Goal: Contribute content: Add original content to the website for others to see

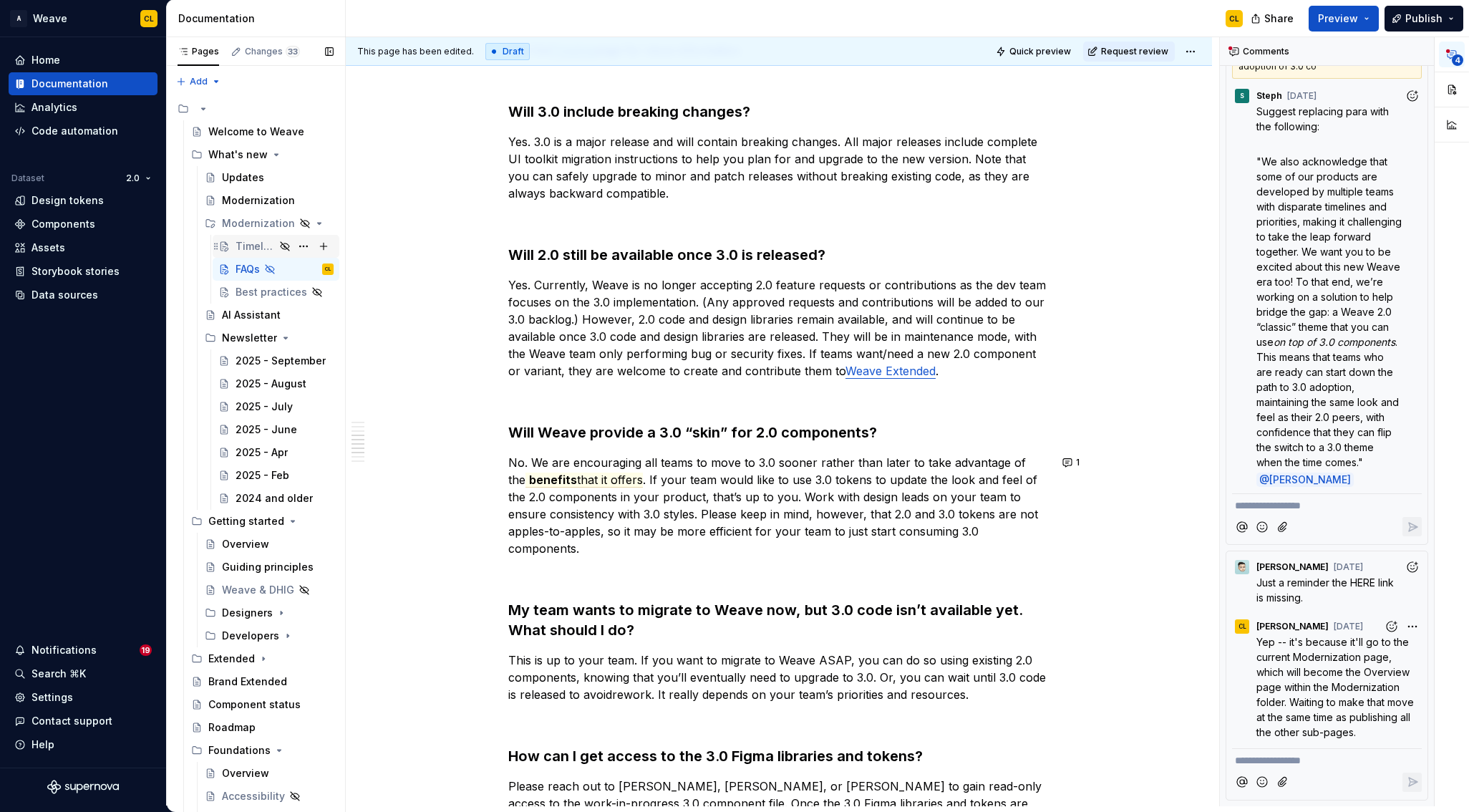
click at [249, 243] on div "Timeline" at bounding box center [255, 246] width 40 height 14
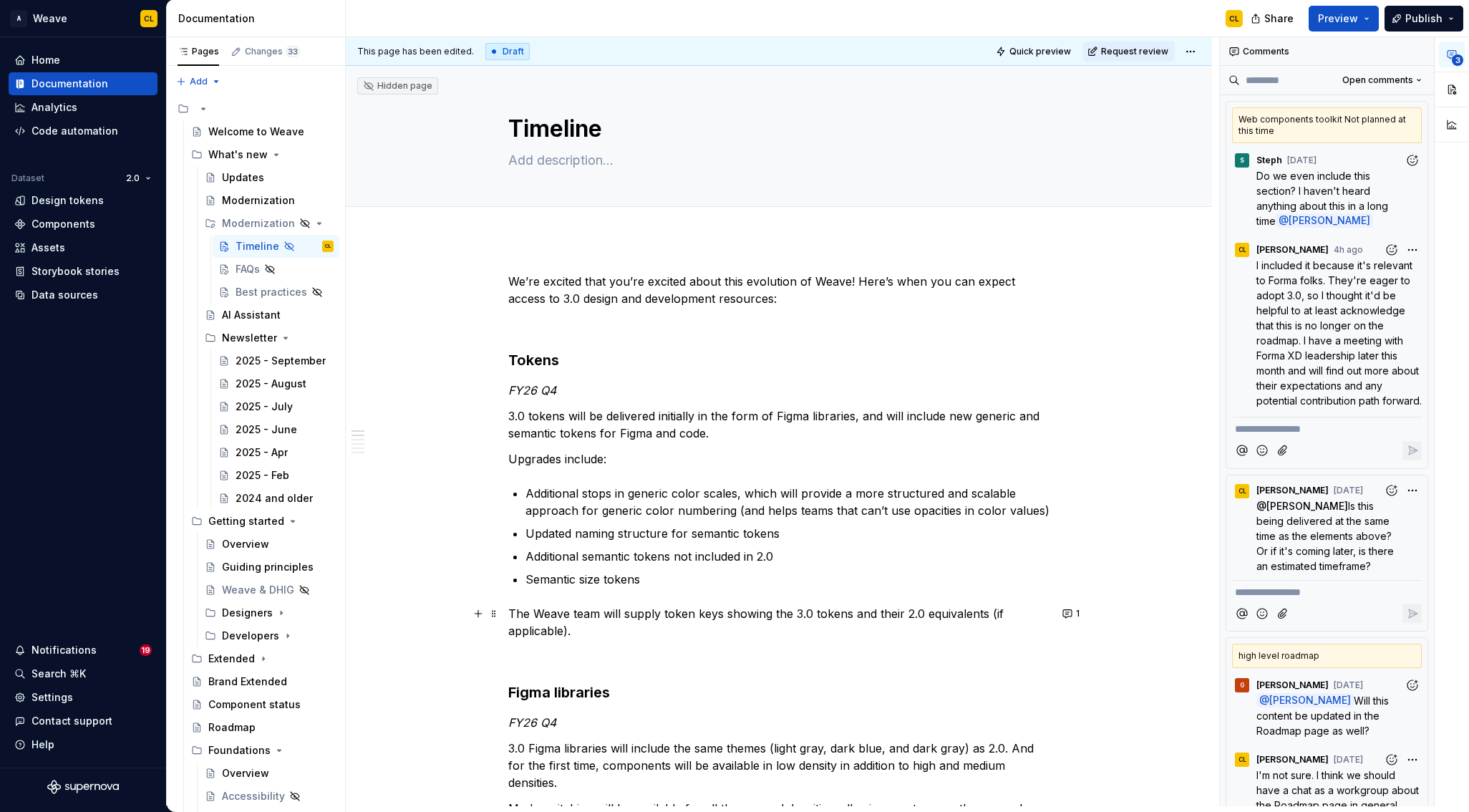
click at [769, 609] on p "The Weave team will supply token keys showing the 3.0 tokens and their 2.0 equi…" at bounding box center [778, 622] width 541 height 35
type textarea "*"
click at [622, 416] on p "3.0 tokens will be delivered initially in the form of Figma libraries, and will…" at bounding box center [778, 424] width 541 height 35
click at [788, 413] on p "3.0 tokens will be delivered initially in the form of Figma libraries, and will…" at bounding box center [778, 424] width 541 height 35
drag, startPoint x: 872, startPoint y: 409, endPoint x: 715, endPoint y: 424, distance: 157.7
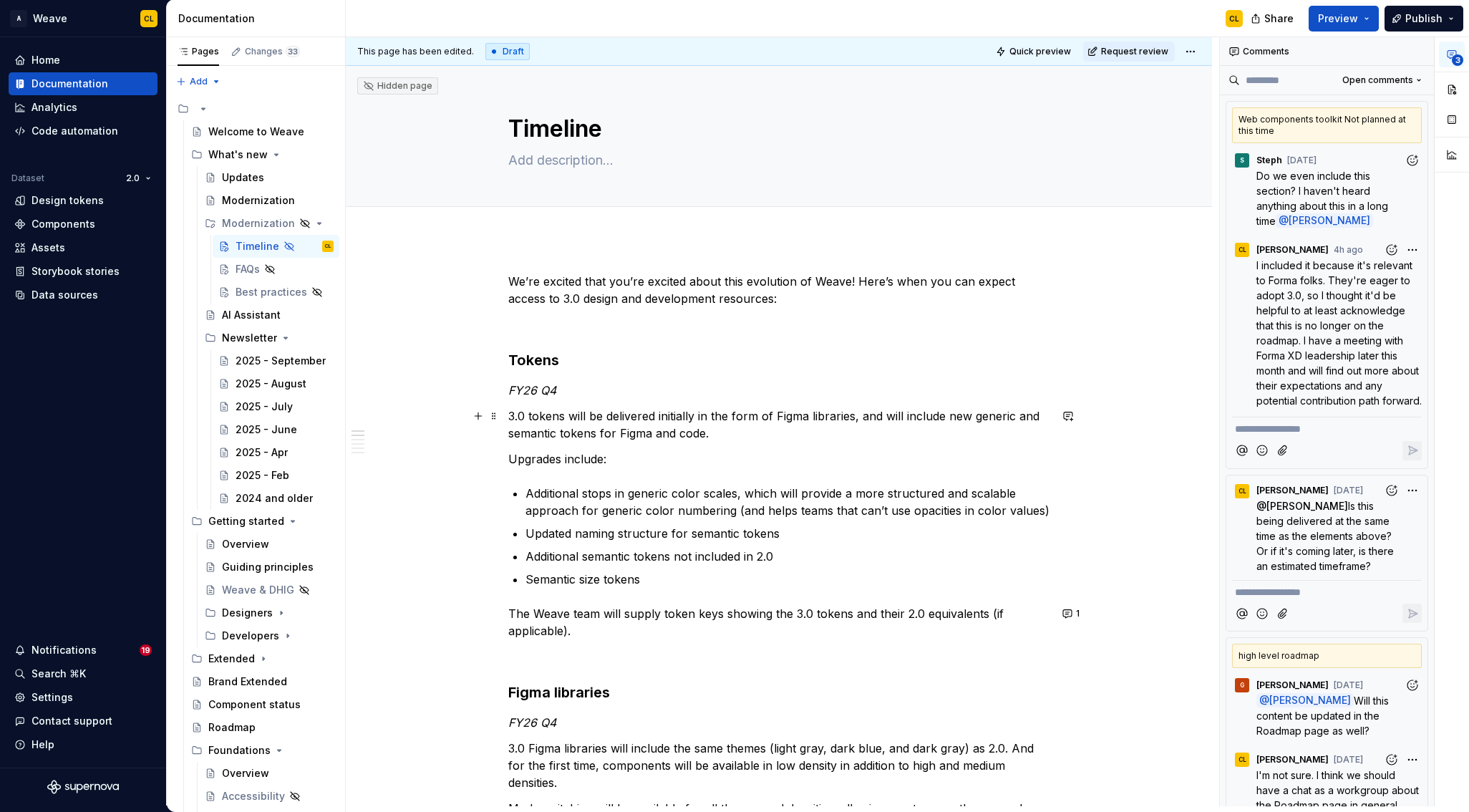
click at [870, 410] on p "3.0 tokens will be delivered initially in the form of Figma libraries, and will…" at bounding box center [778, 424] width 541 height 35
click at [569, 389] on p "FY26 Q4" at bounding box center [778, 391] width 541 height 17
click at [584, 719] on p "FY26 Q4" at bounding box center [778, 722] width 541 height 17
click at [894, 748] on p "3.0 Figma libraries will include the same themes (light gray, dark blue, and da…" at bounding box center [778, 765] width 541 height 51
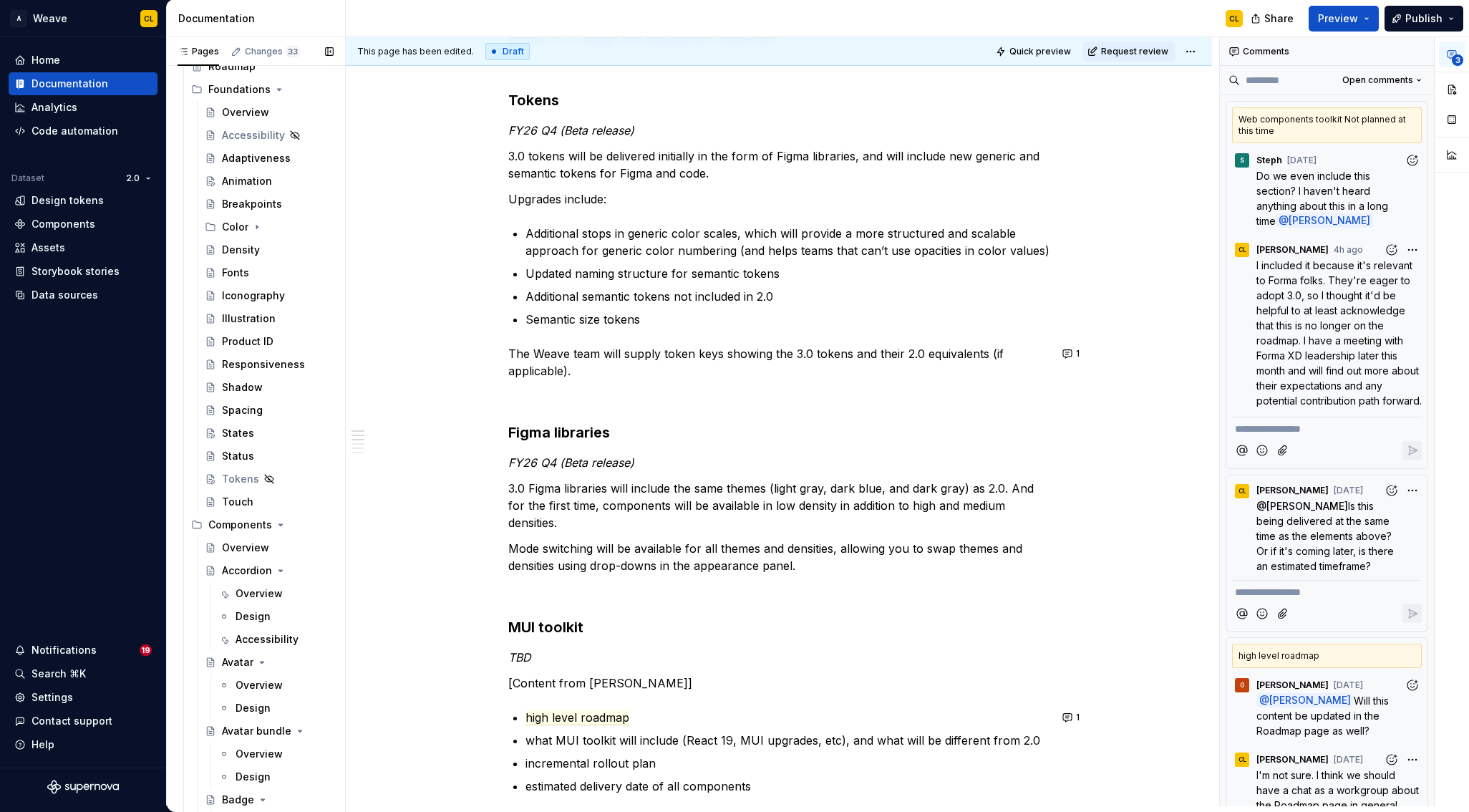
scroll to position [723, 0]
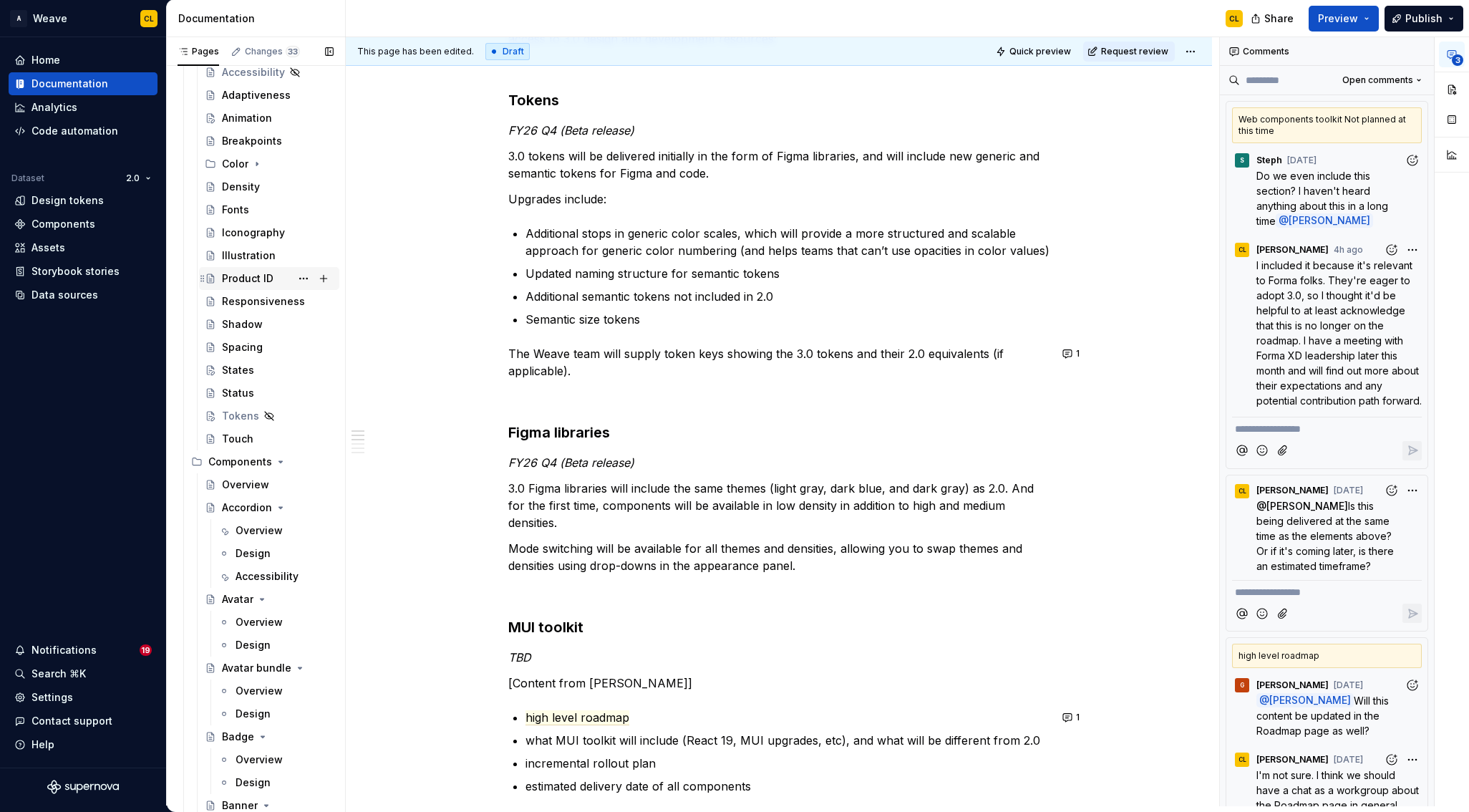
click at [228, 275] on div "Product ID" at bounding box center [247, 278] width 51 height 14
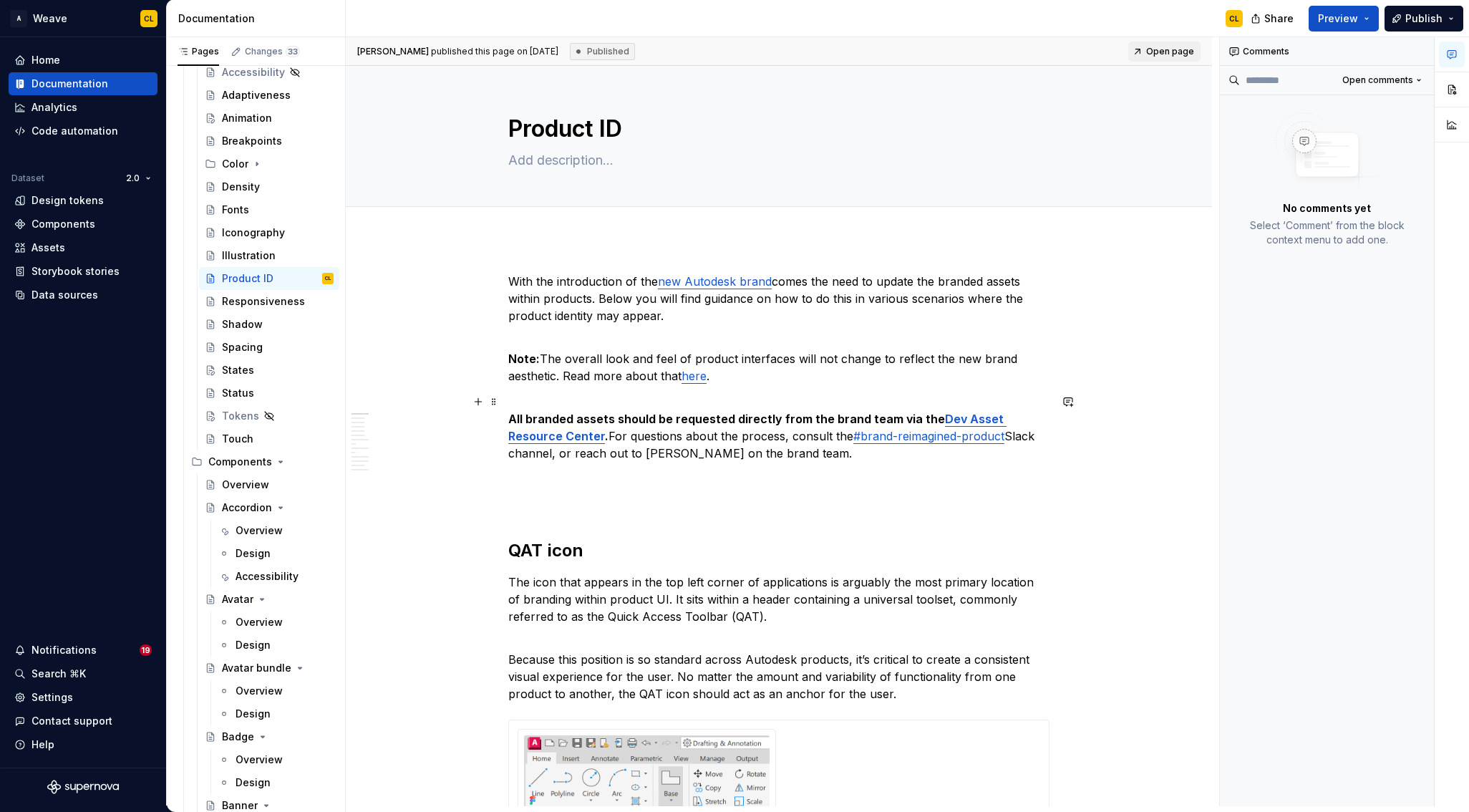
type textarea "*"
click at [893, 437] on link "#brand-reimagined-product" at bounding box center [929, 436] width 151 height 14
click at [954, 409] on button "button" at bounding box center [964, 406] width 20 height 20
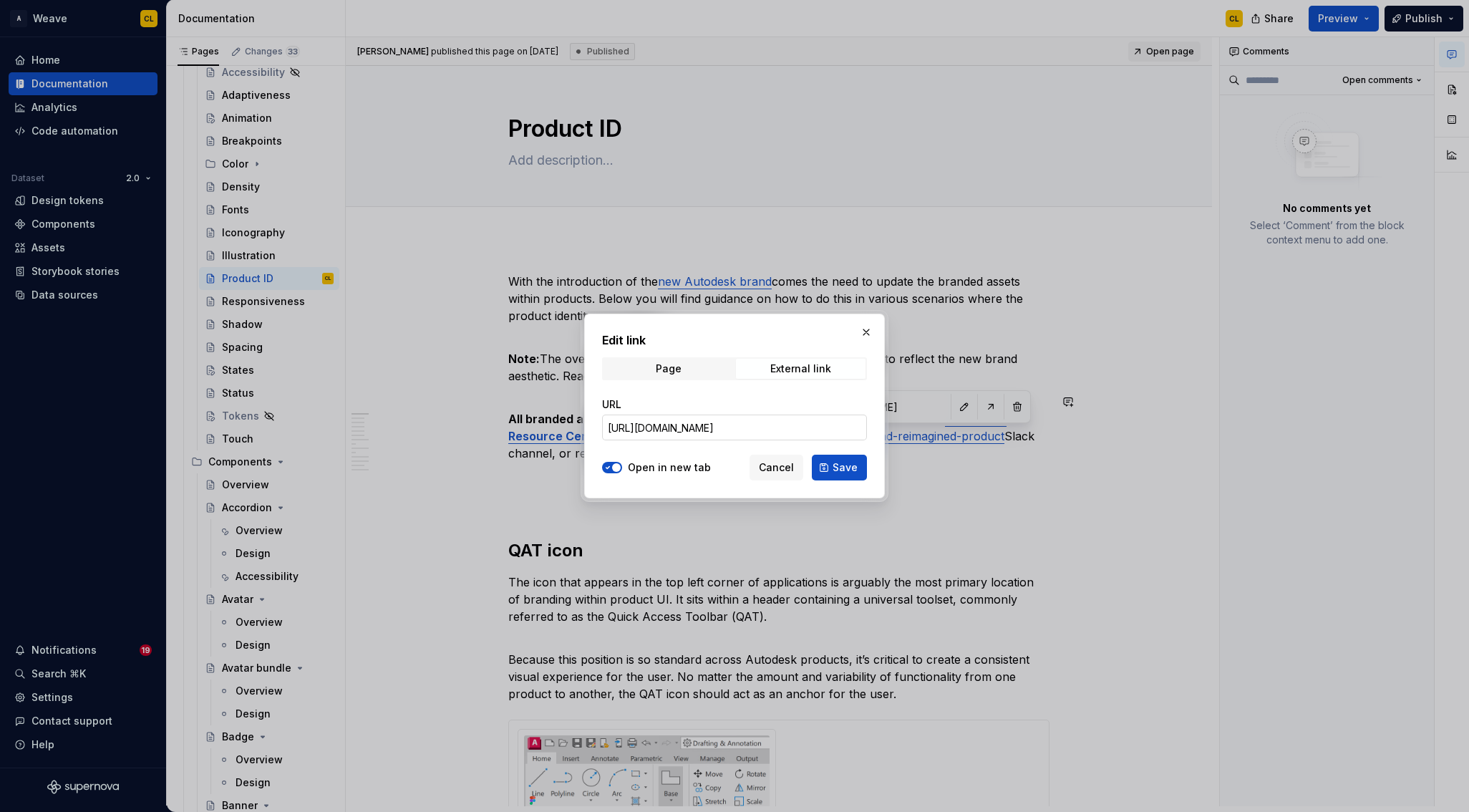
click at [666, 431] on input "[URL][DOMAIN_NAME]" at bounding box center [734, 427] width 265 height 26
click at [722, 426] on input "[URL][DOMAIN_NAME]" at bounding box center [734, 427] width 265 height 26
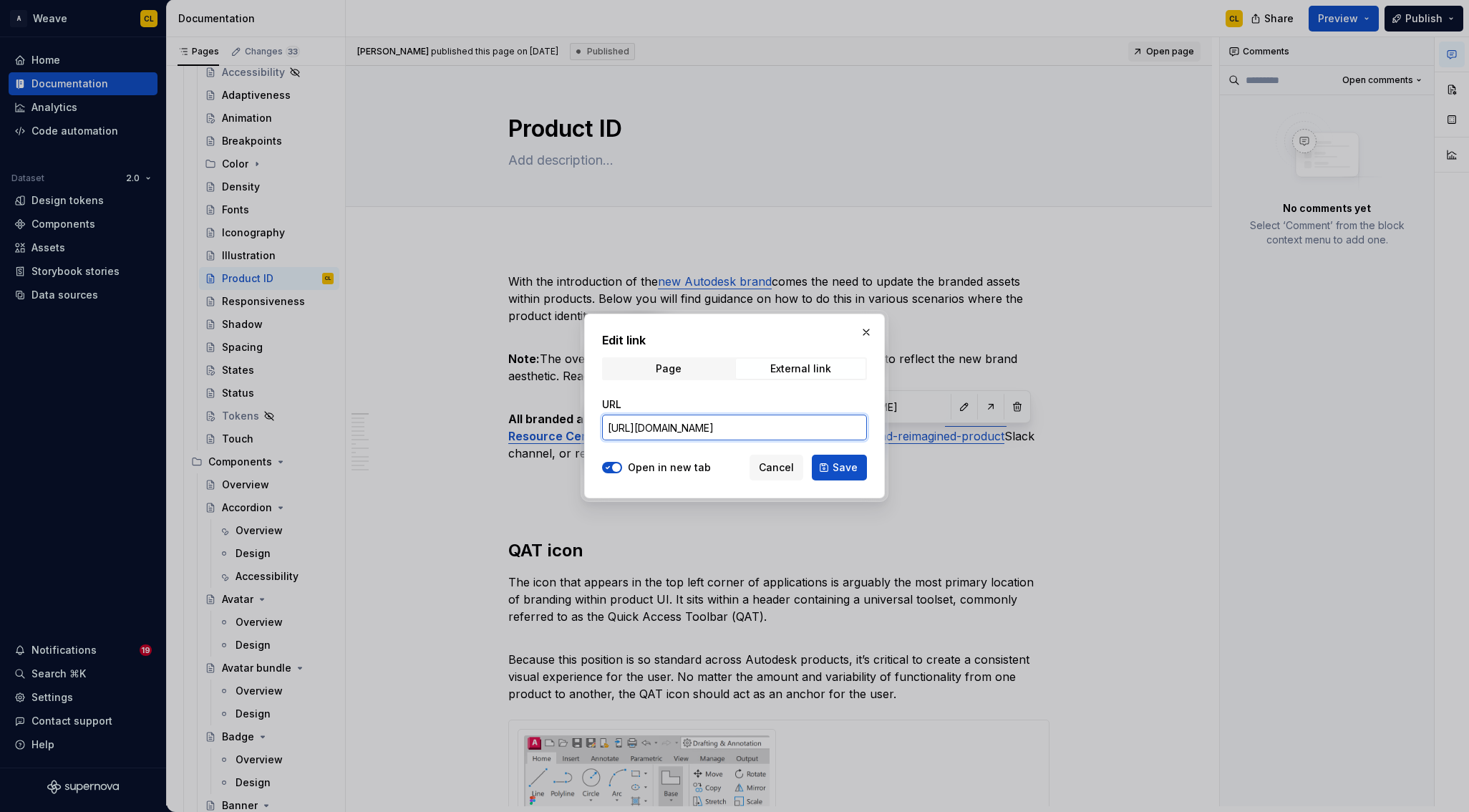
click at [722, 426] on input "[URL][DOMAIN_NAME]" at bounding box center [734, 427] width 265 height 26
click at [695, 425] on input "[URL][DOMAIN_NAME]" at bounding box center [734, 427] width 265 height 26
paste input "enterprise."
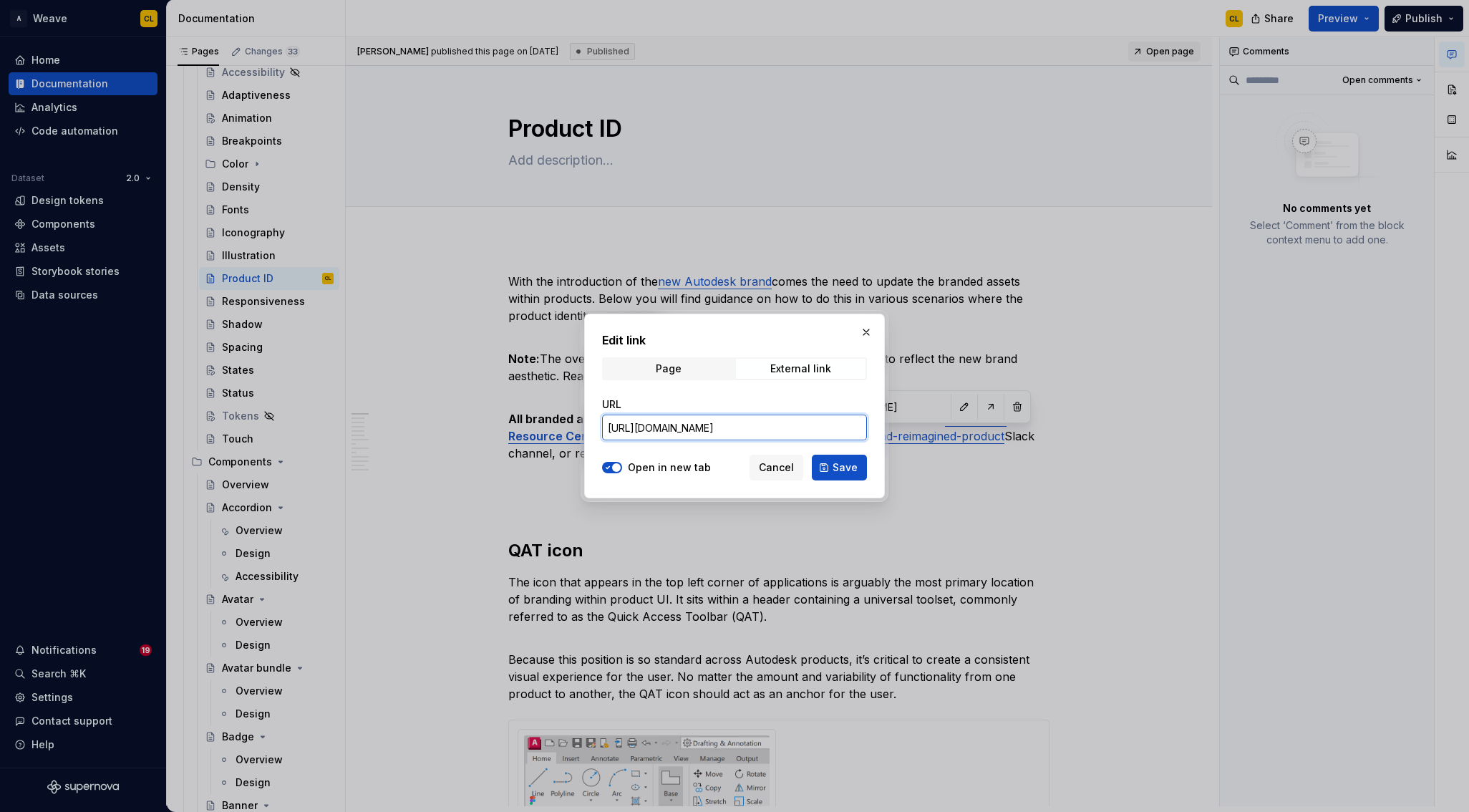
scroll to position [0, 45]
type input "[URL][DOMAIN_NAME]"
click at [857, 471] on button "Save" at bounding box center [839, 467] width 55 height 26
type input "[URL][DOMAIN_NAME]"
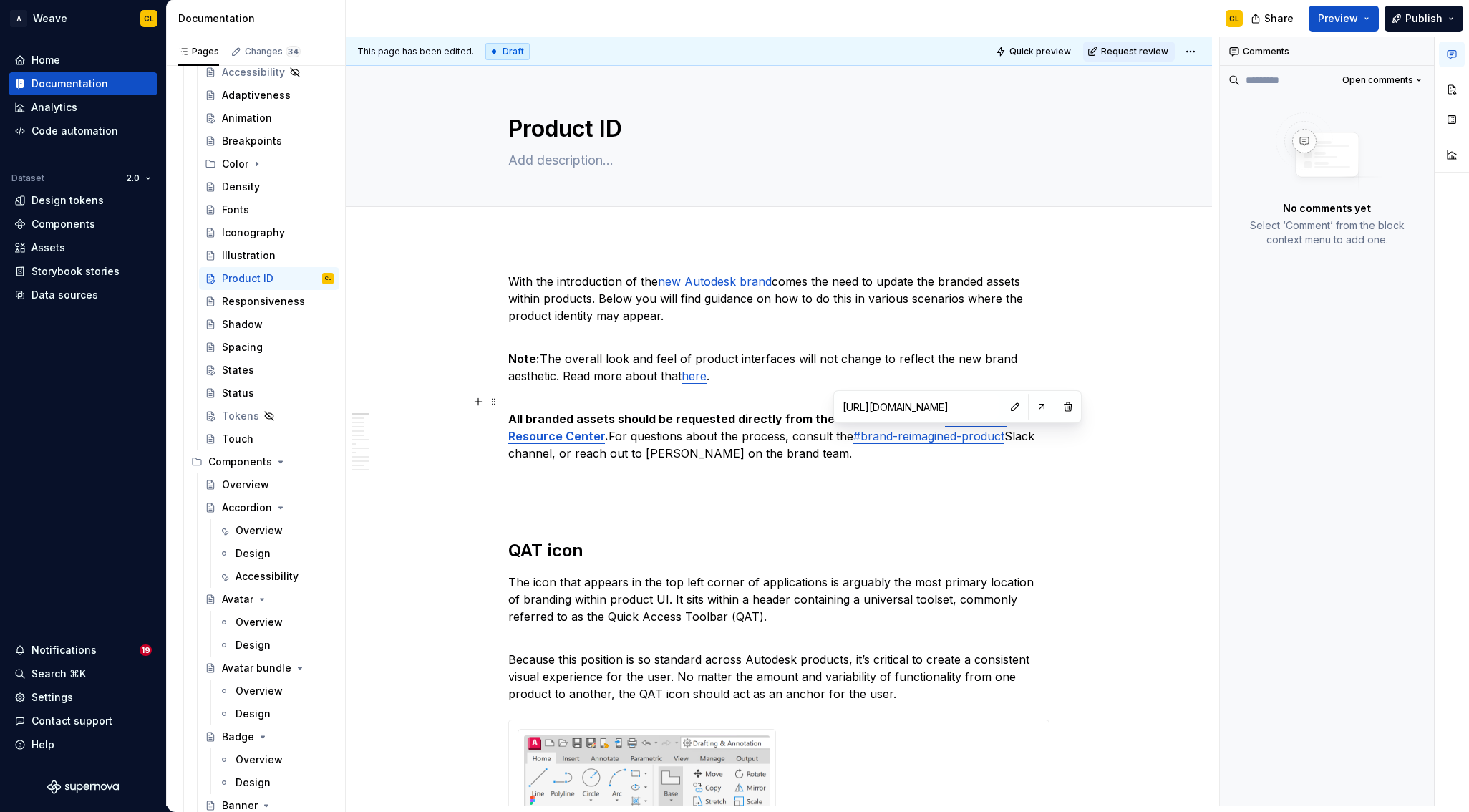
click at [939, 437] on link "#brand-reimagined-product" at bounding box center [929, 436] width 151 height 14
drag, startPoint x: 951, startPoint y: 437, endPoint x: 810, endPoint y: 437, distance: 141.0
click at [810, 437] on p "All branded assets should be requested directly from the brand team via the Dev…" at bounding box center [778, 426] width 541 height 68
type textarea "*"
click at [811, 439] on p "All branded assets should be requested directly from the brand team via the Dev…" at bounding box center [778, 426] width 541 height 68
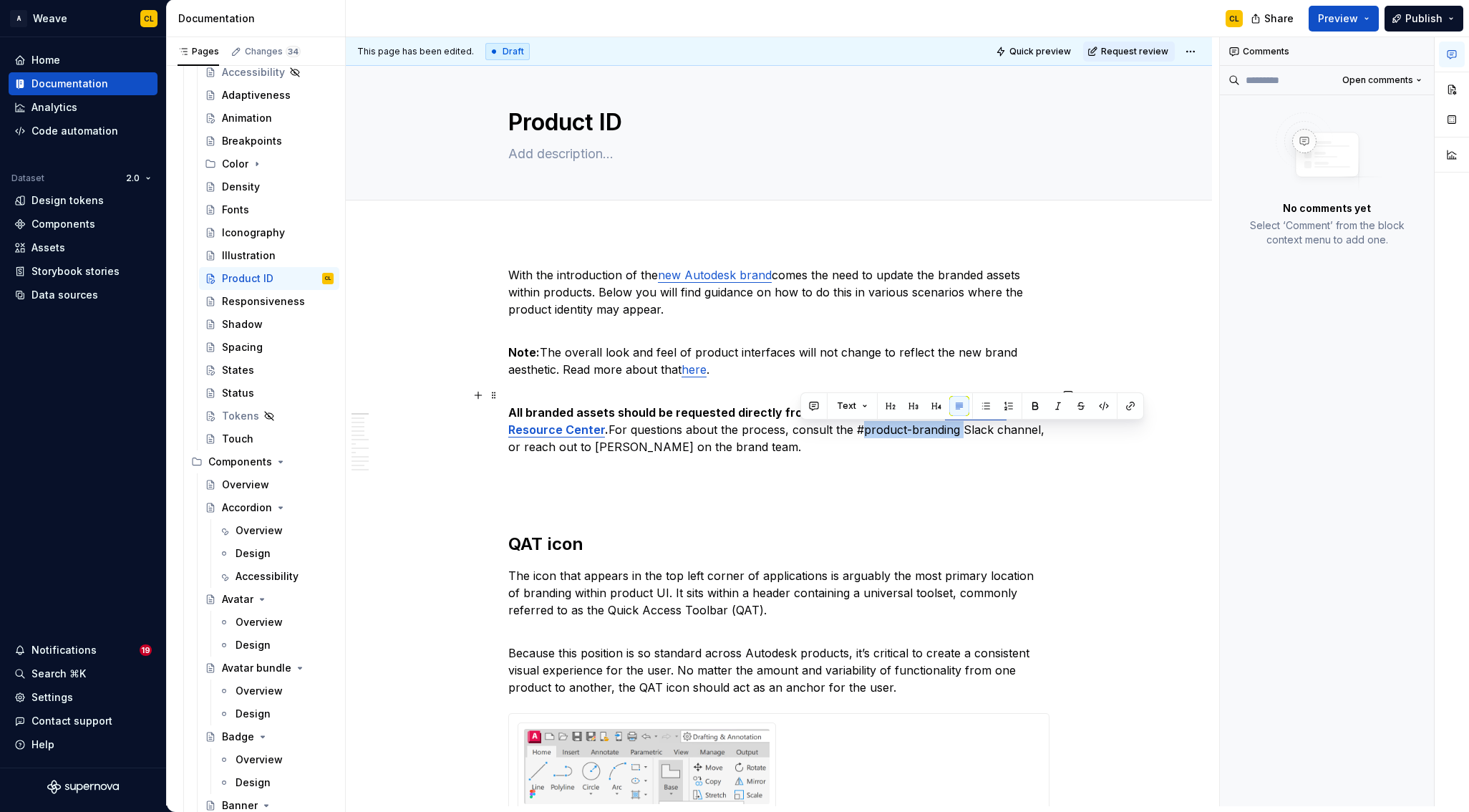
scroll to position [2, 0]
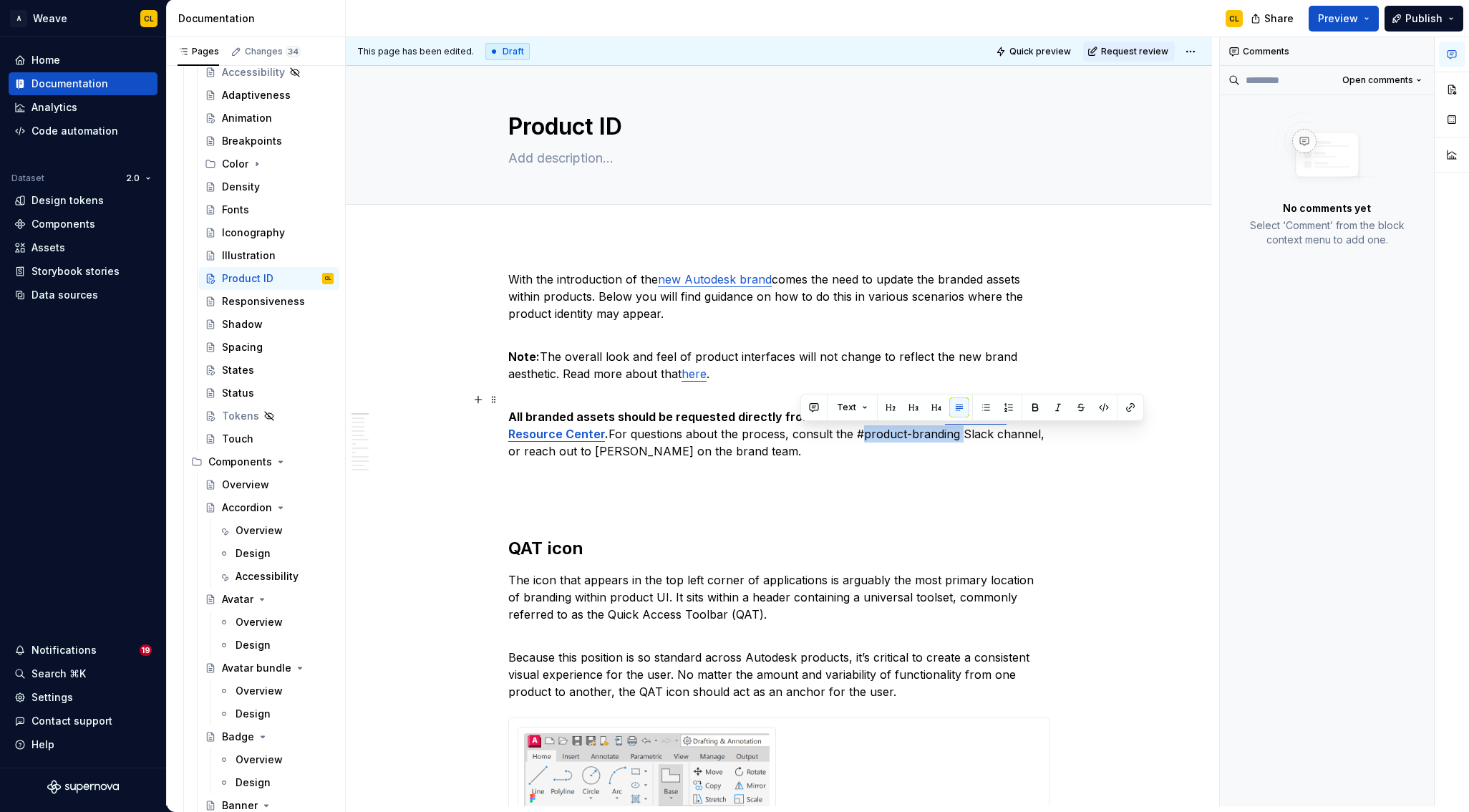
drag, startPoint x: 801, startPoint y: 435, endPoint x: 901, endPoint y: 434, distance: 100.0
click at [901, 434] on p "All branded assets should be requested directly from the brand team via the Dev…" at bounding box center [778, 424] width 541 height 68
click at [1130, 412] on button "button" at bounding box center [1129, 409] width 20 height 20
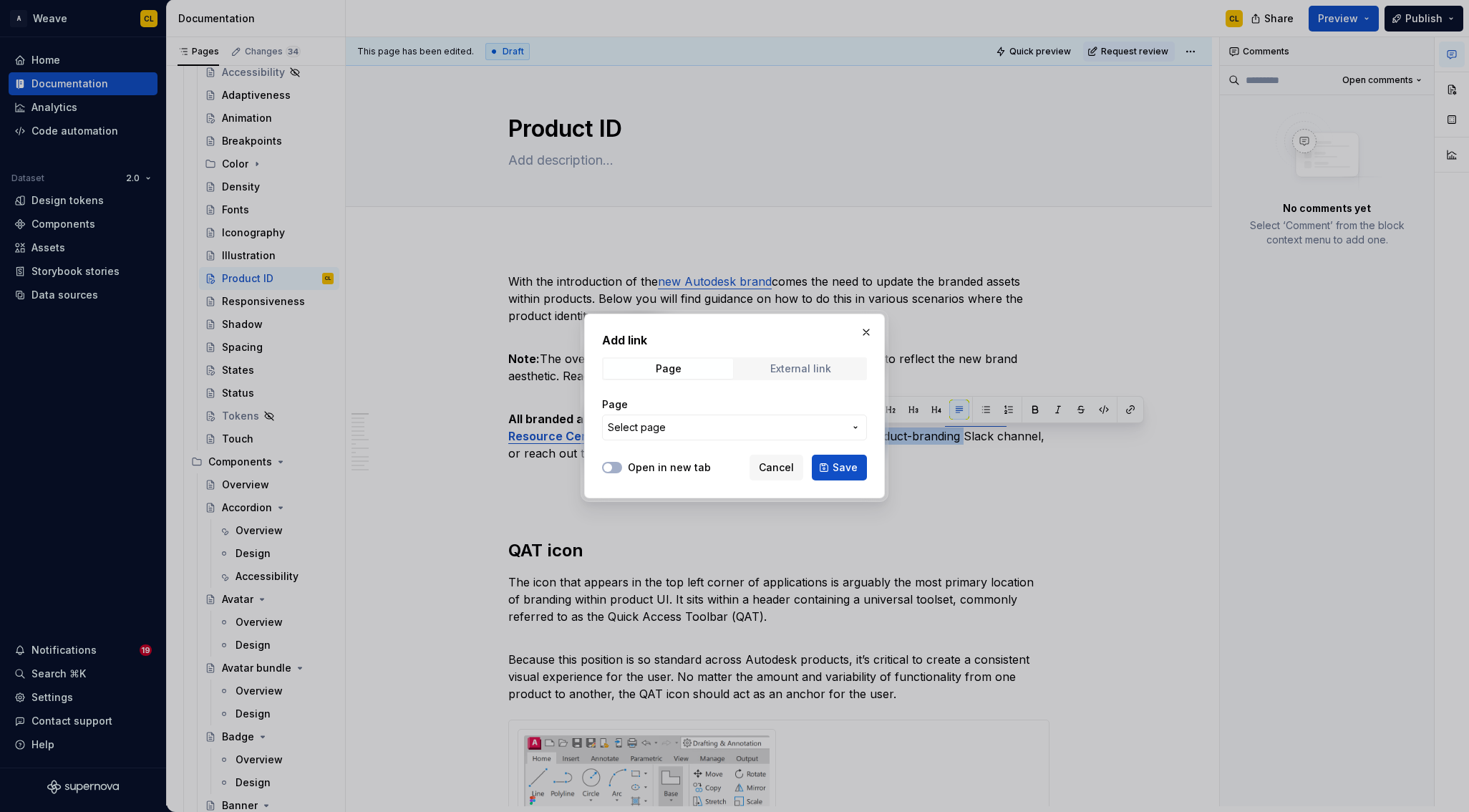
click at [795, 366] on div "External link" at bounding box center [801, 368] width 61 height 12
click at [665, 466] on label "Open in new tab" at bounding box center [669, 467] width 83 height 14
click at [622, 466] on button "Open in new tab" at bounding box center [612, 468] width 20 height 12
click at [639, 426] on input "URL" at bounding box center [734, 427] width 265 height 26
paste input "[URL][DOMAIN_NAME]"
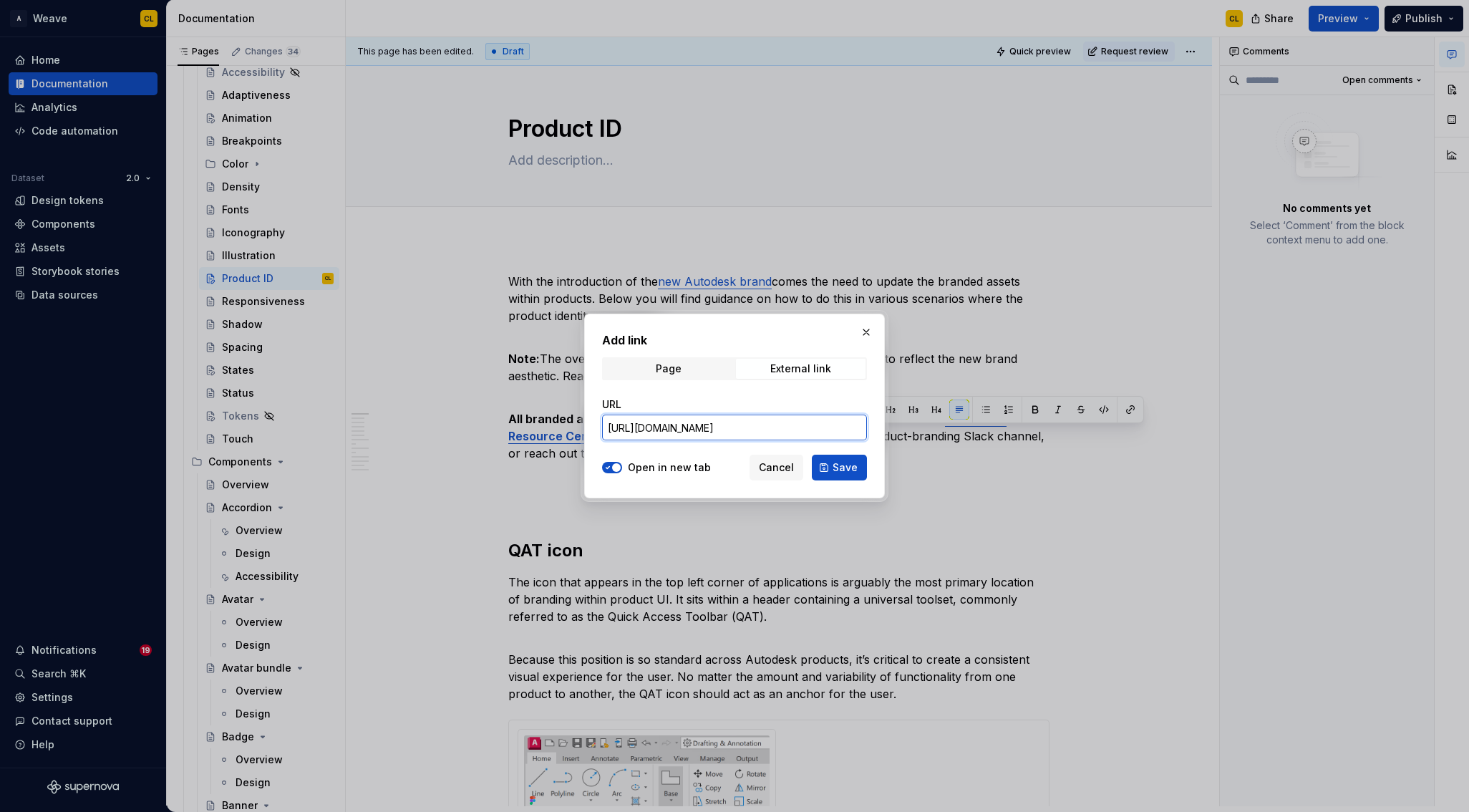
scroll to position [0, 45]
type input "[URL][DOMAIN_NAME]"
click at [852, 471] on span "Save" at bounding box center [845, 467] width 25 height 14
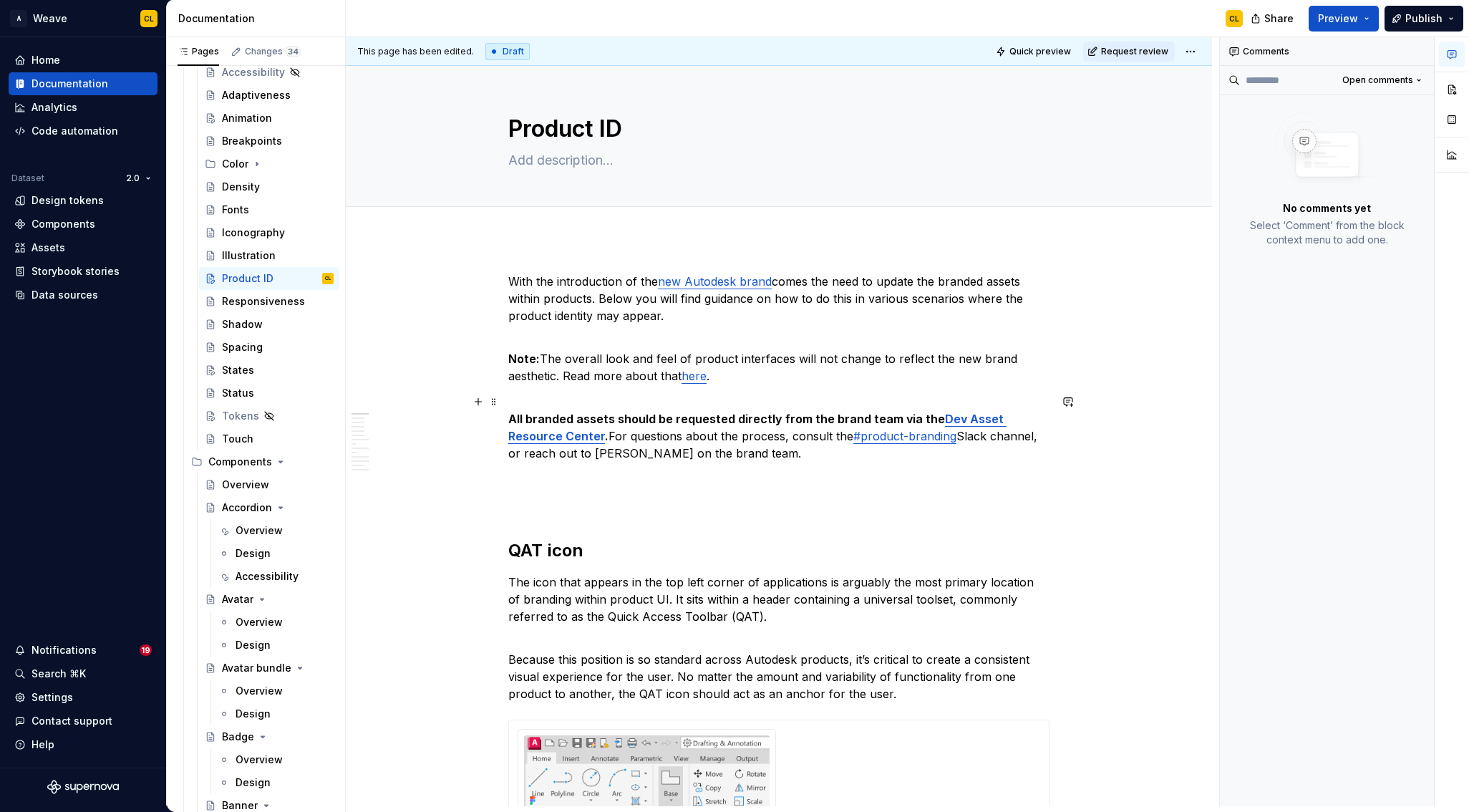
click at [685, 428] on p "All branded assets should be requested directly from the brand team via the Dev…" at bounding box center [778, 426] width 541 height 68
click at [929, 441] on p "All branded assets should be requested directly from the brand team via the Dev…" at bounding box center [778, 426] width 541 height 68
drag, startPoint x: 722, startPoint y: 456, endPoint x: 649, endPoint y: 460, distance: 73.1
click at [720, 456] on p "All branded assets should be requested directly from the brand team via the Dev…" at bounding box center [778, 426] width 541 height 68
click at [590, 446] on p "All branded assets should be requested directly from the brand team via the Dev…" at bounding box center [778, 426] width 541 height 68
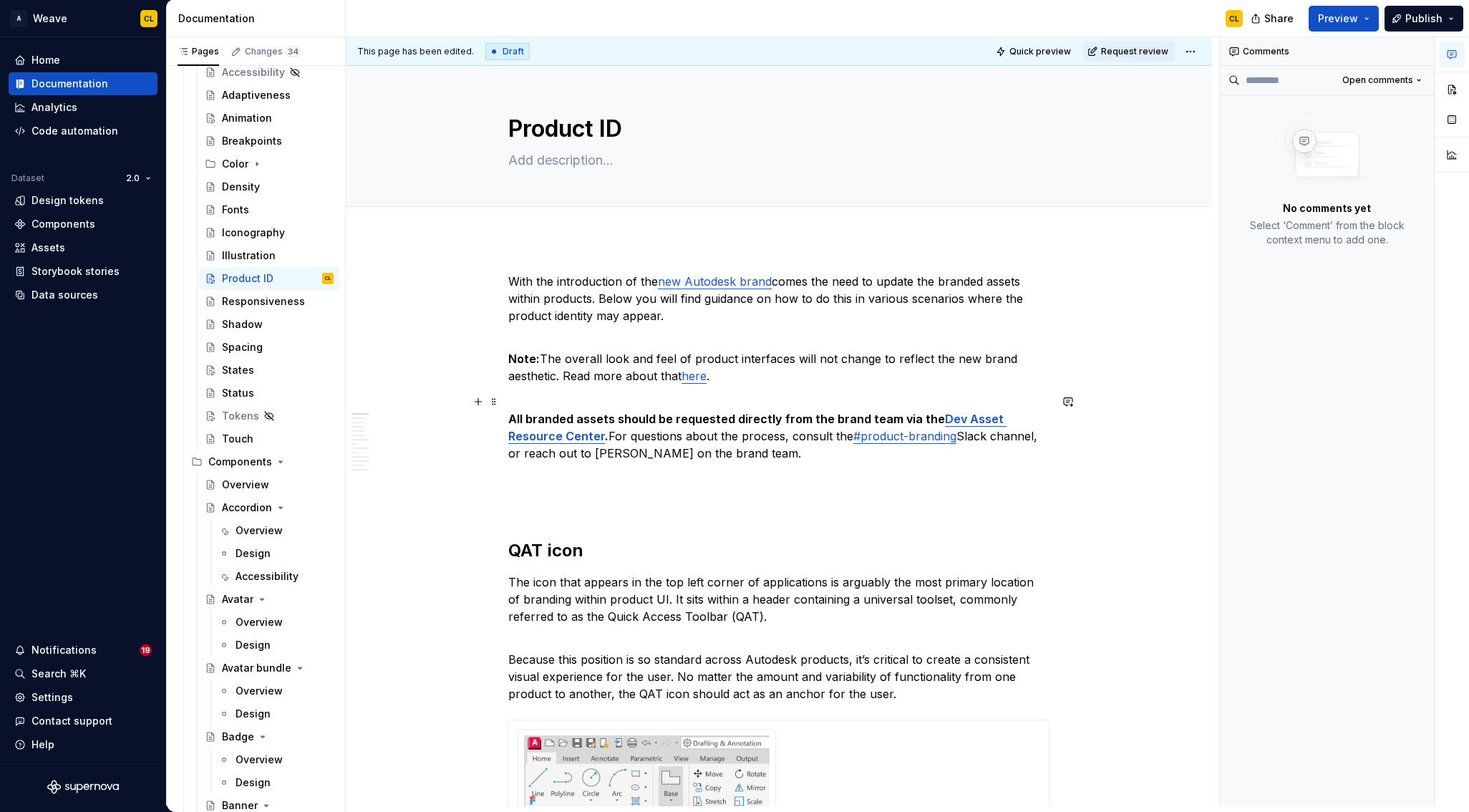
click at [660, 432] on p "All branded assets should be requested directly from the brand team via the Dev…" at bounding box center [778, 426] width 541 height 68
click at [979, 422] on strong "Dev Asset Resource Center" at bounding box center [757, 427] width 499 height 32
click at [939, 390] on input "[URL][DOMAIN_NAME]" at bounding box center [957, 389] width 162 height 26
click at [1044, 387] on button "button" at bounding box center [1053, 389] width 20 height 20
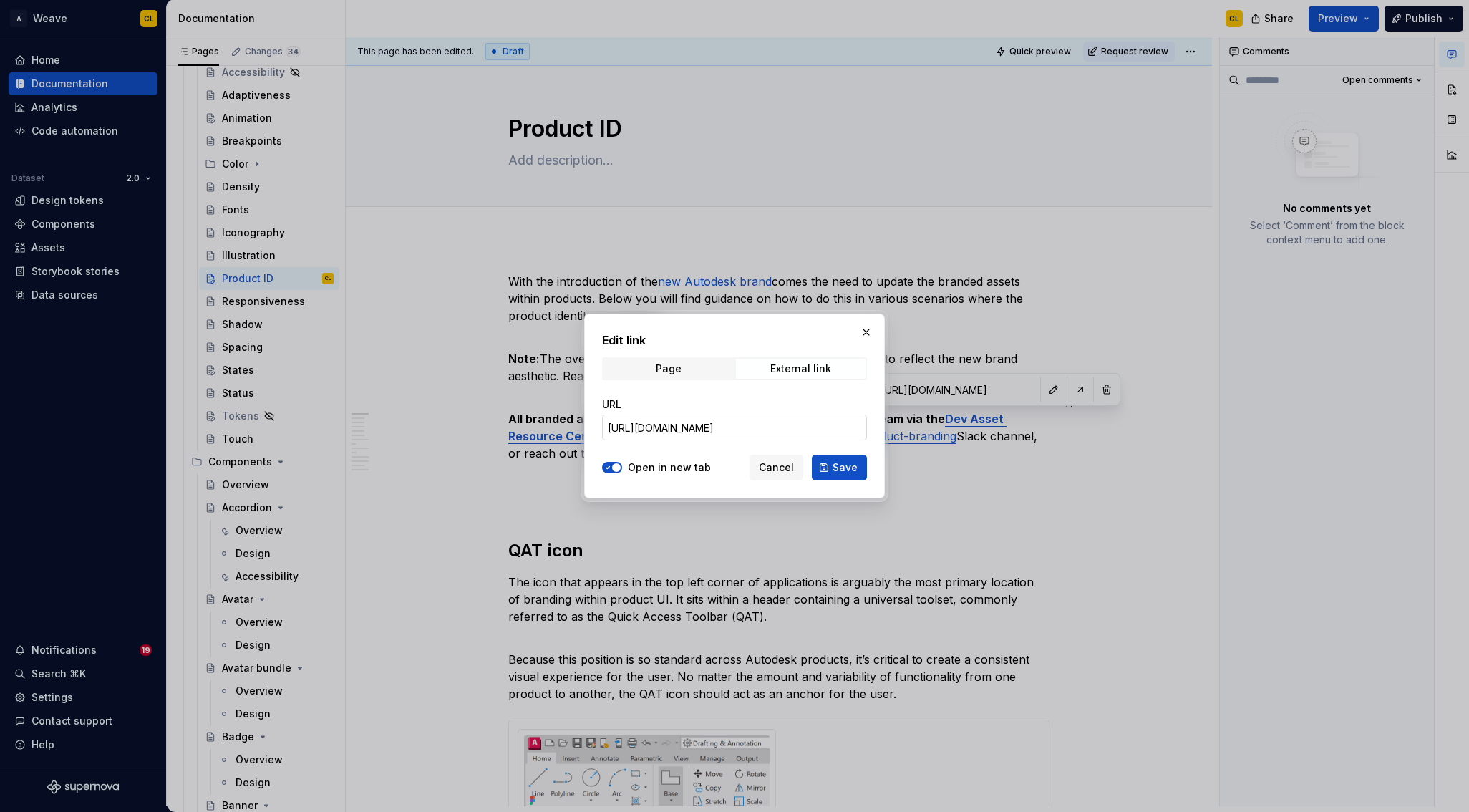
click at [682, 426] on input "[URL][DOMAIN_NAME]" at bounding box center [734, 427] width 265 height 26
click at [861, 336] on button "button" at bounding box center [866, 332] width 20 height 20
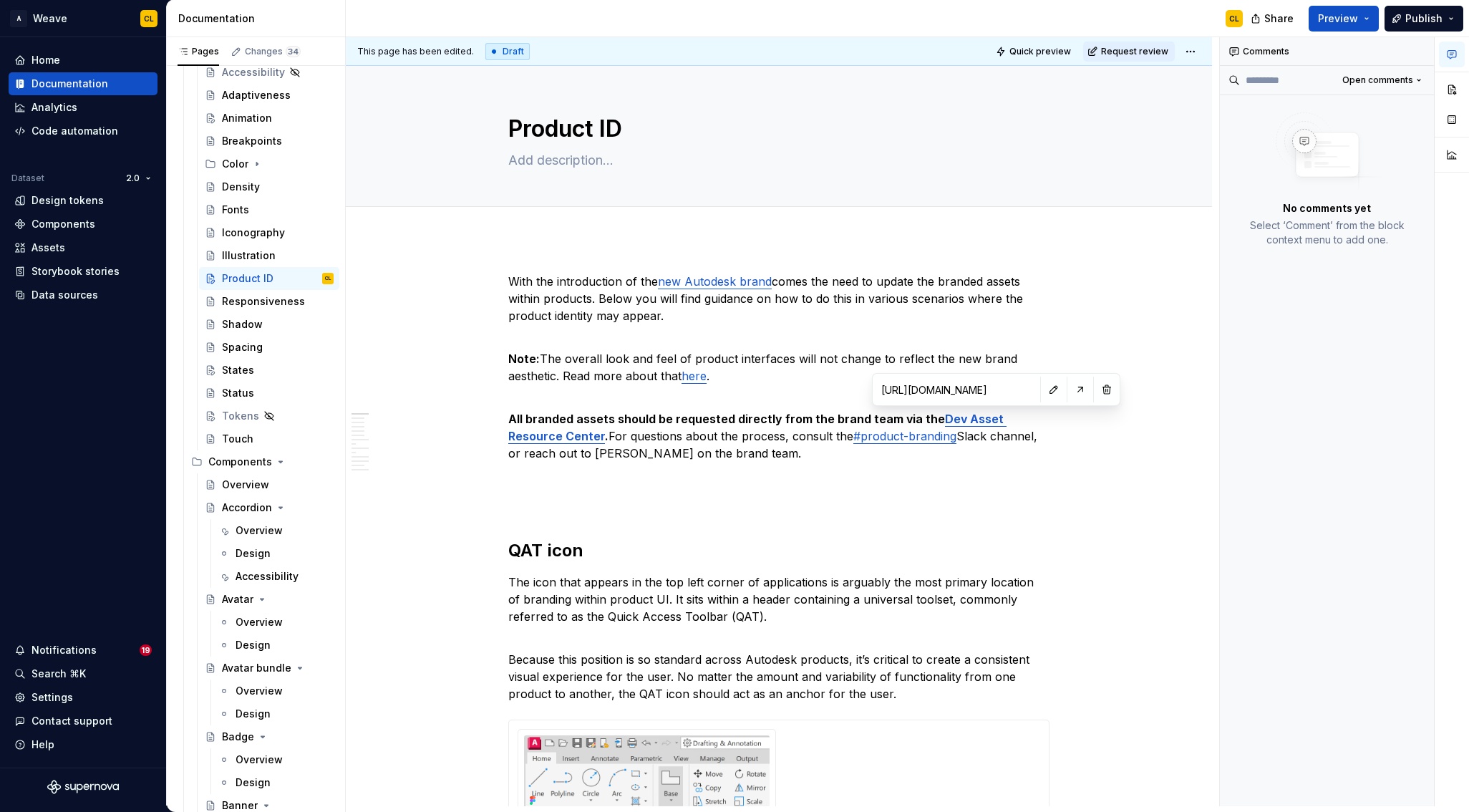
type textarea "*"
click at [726, 453] on p "All branded assets should be requested directly from the brand team via the Dev…" at bounding box center [778, 426] width 541 height 68
drag, startPoint x: 623, startPoint y: 438, endPoint x: 695, endPoint y: 434, distance: 72.1
click at [624, 438] on p "All branded assets should be requested directly from the brand team via the Dev…" at bounding box center [778, 426] width 541 height 68
click at [698, 434] on p "All branded assets should be requested directly from the brand team via the Dev…" at bounding box center [778, 426] width 541 height 68
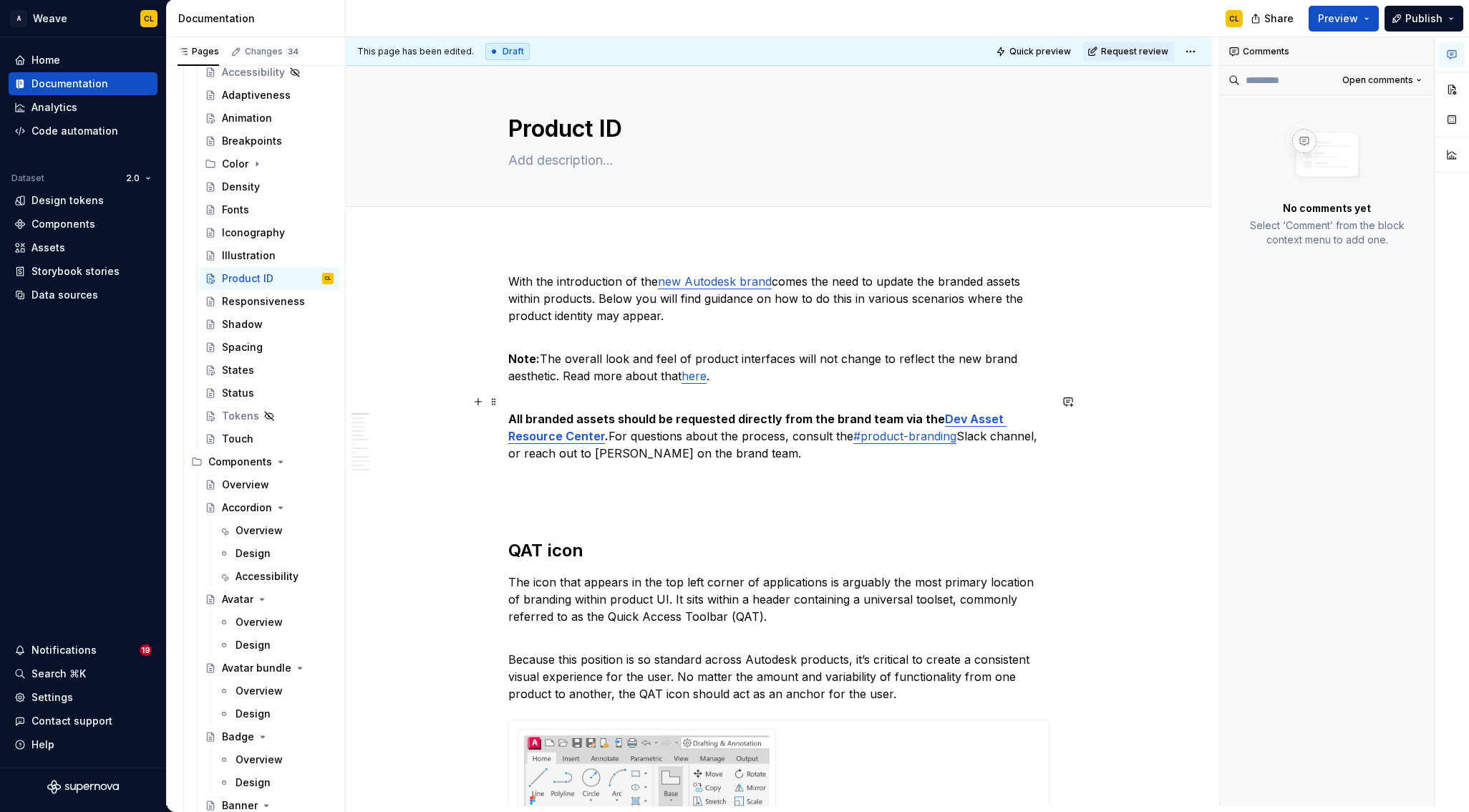
click at [717, 449] on p "All branded assets should be requested directly from the brand team via the Dev…" at bounding box center [778, 426] width 541 height 68
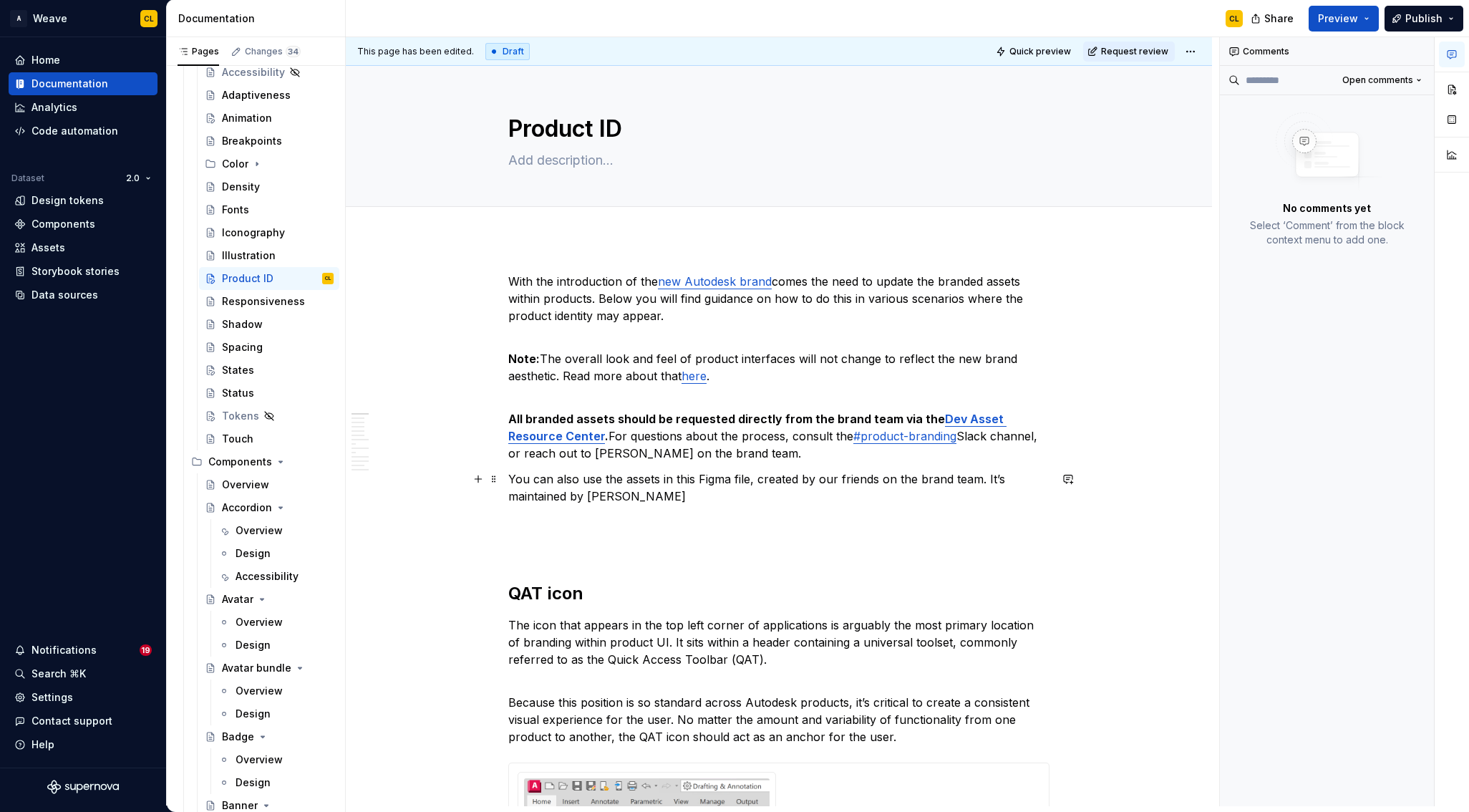
click at [824, 478] on p "You can also use the assets in this Figma file, created by our friends on the b…" at bounding box center [778, 488] width 541 height 35
drag, startPoint x: 981, startPoint y: 480, endPoint x: 518, endPoint y: 498, distance: 463.3
click at [518, 498] on p "You can also use the assets in this Figma file, created by our friends on the b…" at bounding box center [778, 488] width 541 height 35
click at [697, 494] on p "You can also use the assets in this Figma file, created by our friends on the b…" at bounding box center [778, 488] width 541 height 35
drag, startPoint x: 677, startPoint y: 480, endPoint x: 639, endPoint y: 481, distance: 38.0
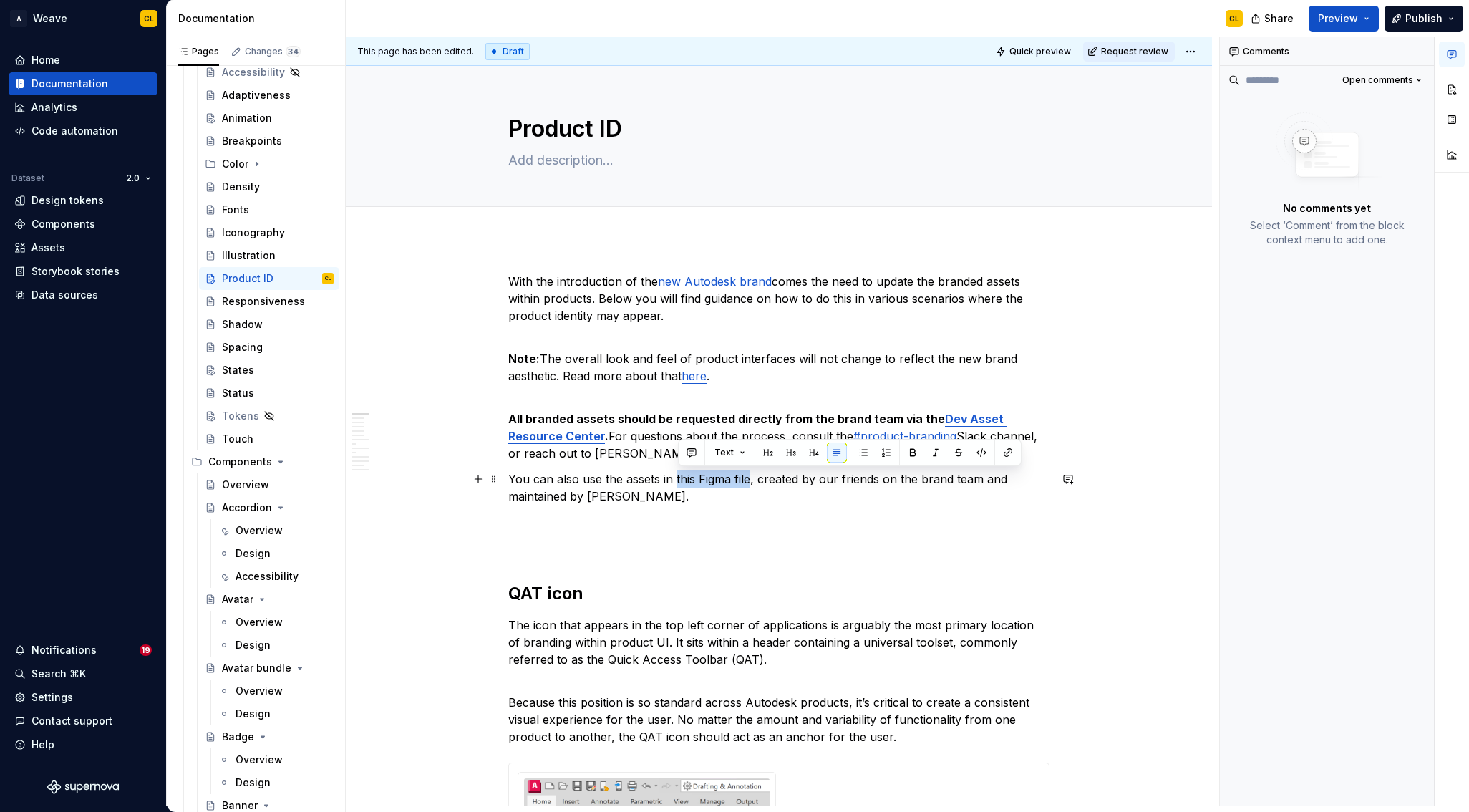
click at [752, 474] on p "You can also use the assets in this Figma file, created by our friends on the b…" at bounding box center [778, 488] width 541 height 35
drag, startPoint x: 582, startPoint y: 481, endPoint x: 540, endPoint y: 482, distance: 42.0
click at [582, 481] on p "You can also use the assets in this Figma file, created by our friends on the b…" at bounding box center [778, 488] width 541 height 35
drag, startPoint x: 514, startPoint y: 476, endPoint x: 533, endPoint y: 475, distance: 19.0
click at [533, 475] on p "You can also use the assets in this Figma file, created by our friends on the b…" at bounding box center [778, 488] width 541 height 35
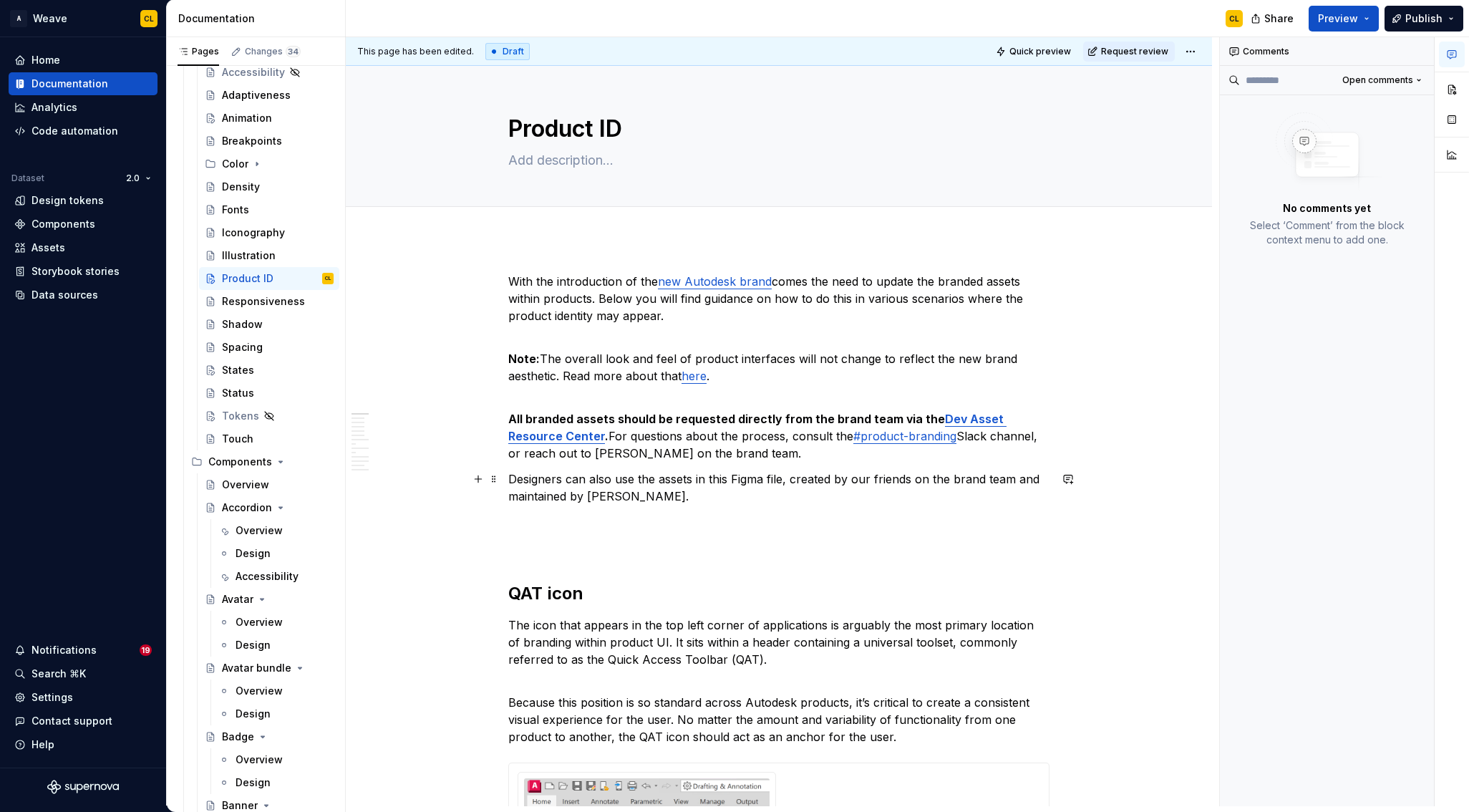
click at [694, 474] on p "Designers can also use the assets in this Figma file, created by our friends on…" at bounding box center [778, 488] width 541 height 35
drag, startPoint x: 713, startPoint y: 479, endPoint x: 769, endPoint y: 476, distance: 56.1
click at [789, 475] on p "Designers can also use the assets in this Figma file, created by our friends on…" at bounding box center [778, 488] width 541 height 35
click at [1039, 453] on button "button" at bounding box center [1042, 452] width 20 height 20
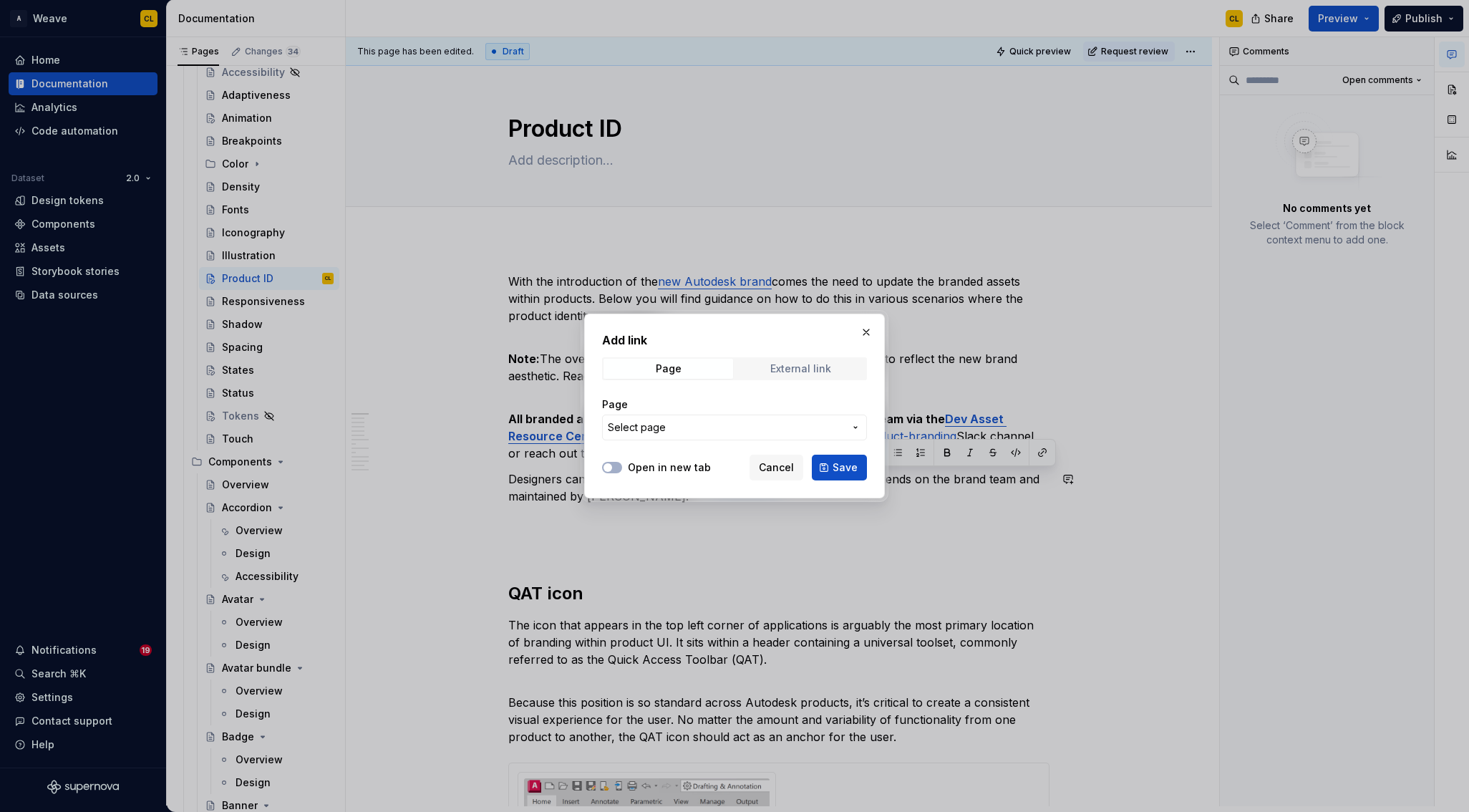
click at [796, 365] on div "External link" at bounding box center [801, 368] width 61 height 12
click at [656, 426] on input "URL" at bounding box center [734, 427] width 265 height 26
paste input "GET | Design Enablement Visual assets | Icons and lockups - Product ID. it's ma…"
type input "GET | Design Enablement Visual assets | Icons and lockups - Product ID. it's ma…"
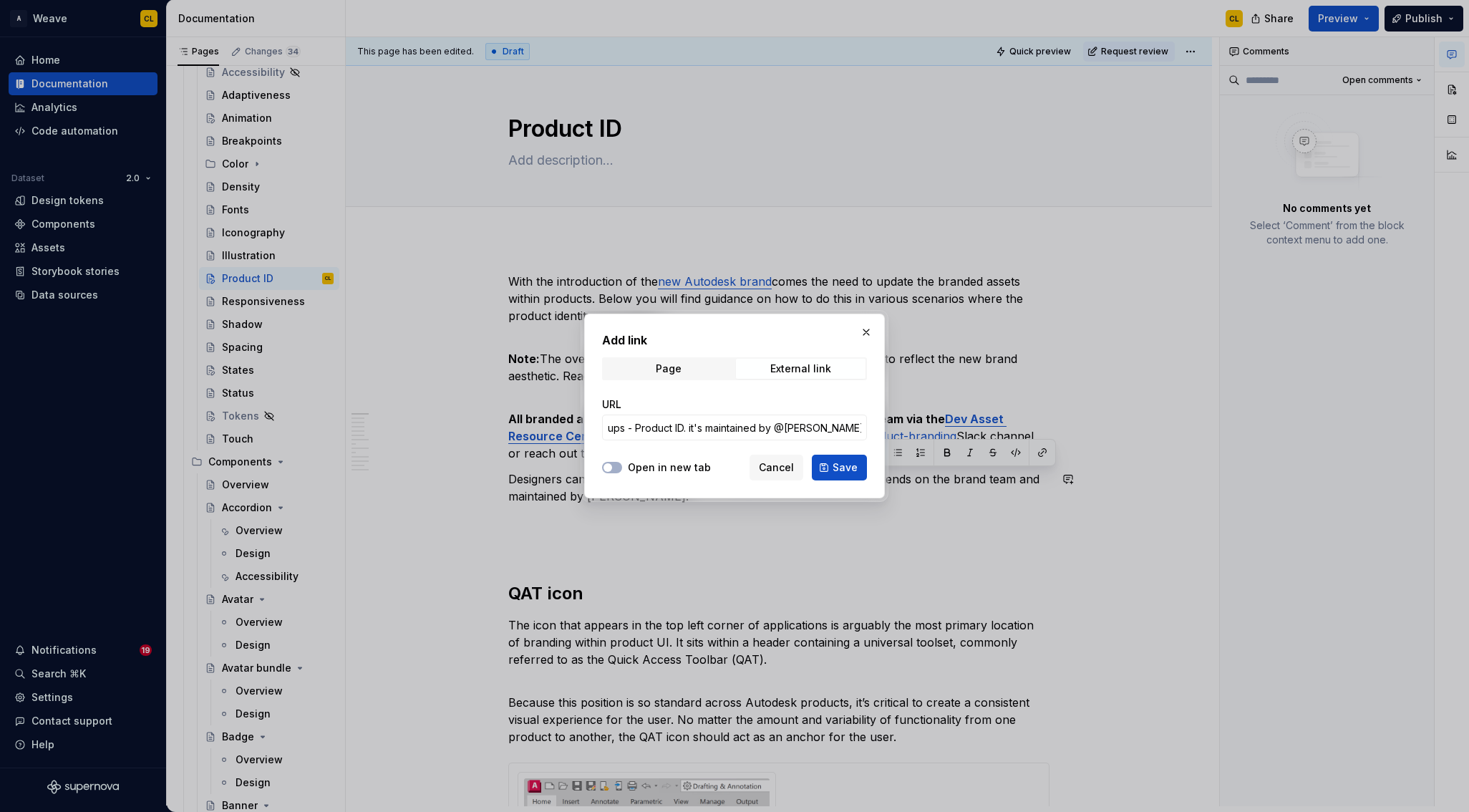
click at [635, 469] on label "Open in new tab" at bounding box center [669, 467] width 83 height 14
click at [622, 469] on button "Open in new tab" at bounding box center [612, 468] width 20 height 12
click at [718, 423] on input "GET | Design Enablement Visual assets | Icons and lockups - Product ID. it's ma…" at bounding box center [734, 427] width 265 height 26
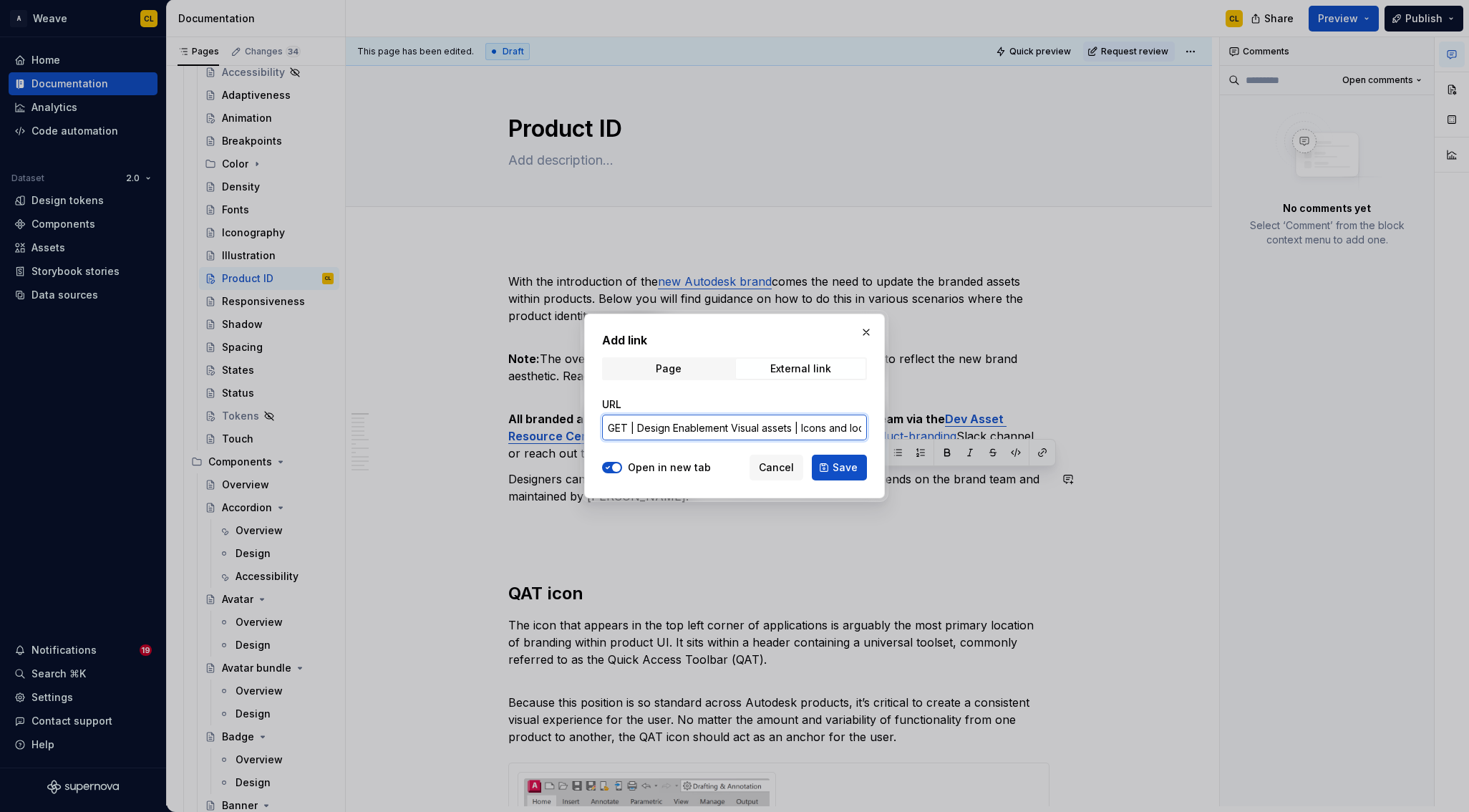
click at [718, 423] on input "GET | Design Enablement Visual assets | Icons and lockups - Product ID. it's ma…" at bounding box center [734, 427] width 265 height 26
paste input "[URL][DOMAIN_NAME]"
type input "[URL][DOMAIN_NAME]"
click at [842, 468] on span "Save" at bounding box center [845, 467] width 25 height 14
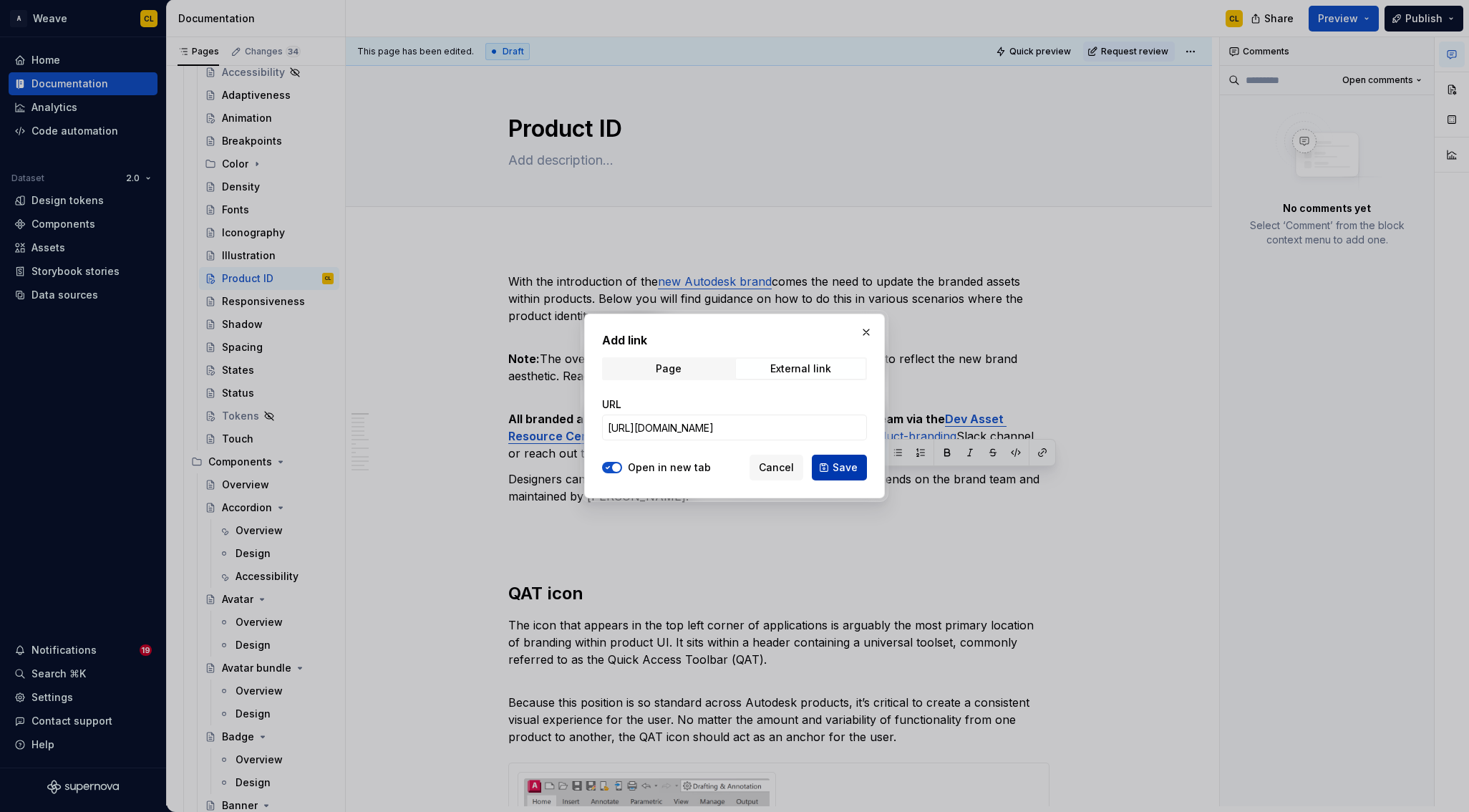
scroll to position [0, 0]
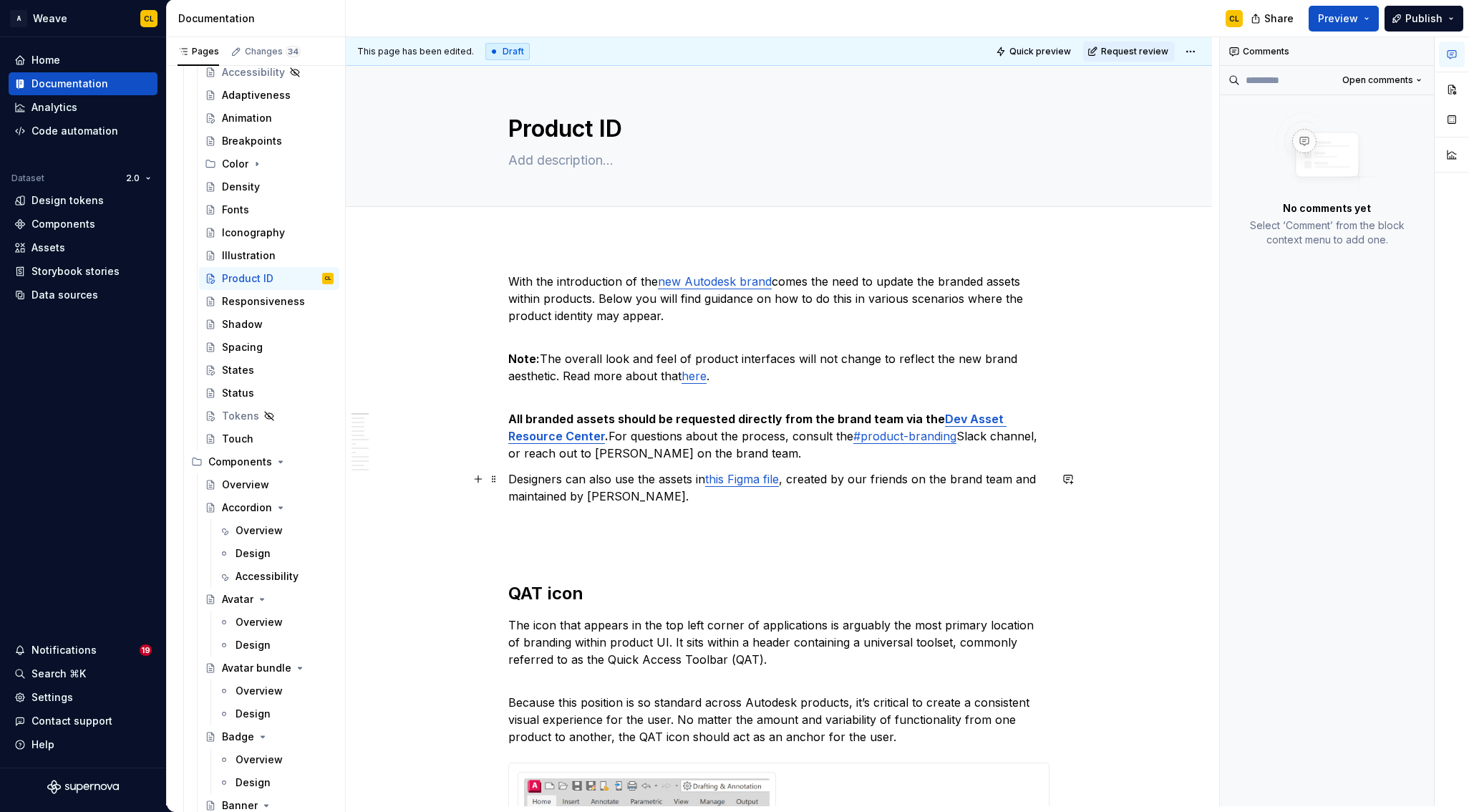
click at [873, 484] on p "Designers can also use the assets in this Figma file , created by our friends o…" at bounding box center [778, 488] width 541 height 35
drag, startPoint x: 670, startPoint y: 499, endPoint x: 513, endPoint y: 478, distance: 158.4
click at [513, 478] on p "Designers can also use the assets in this Figma file , created by our friends o…" at bounding box center [778, 488] width 541 height 35
copy p "Designers can also use the assets in this Figma file , created by our friends o…"
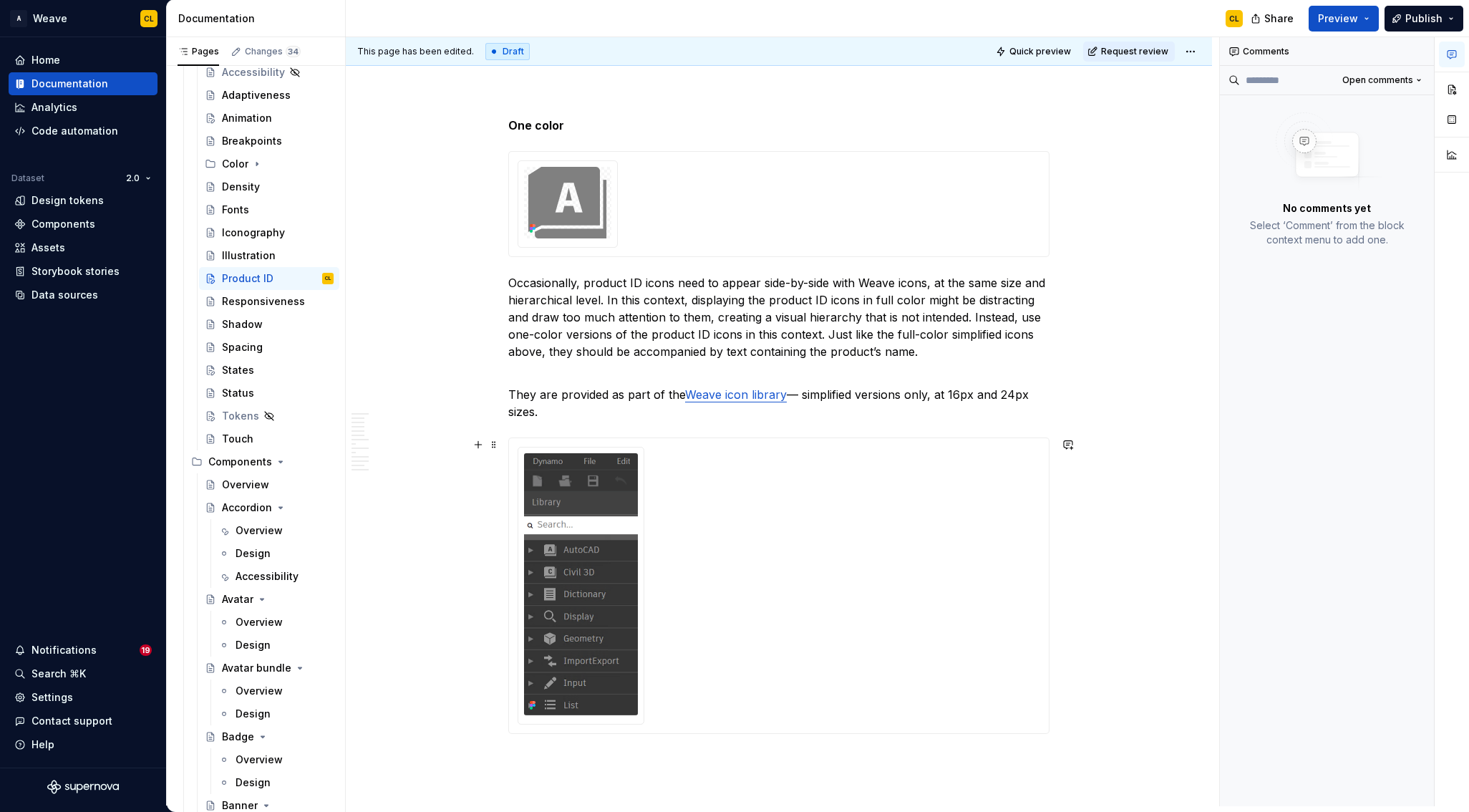
scroll to position [7501, 0]
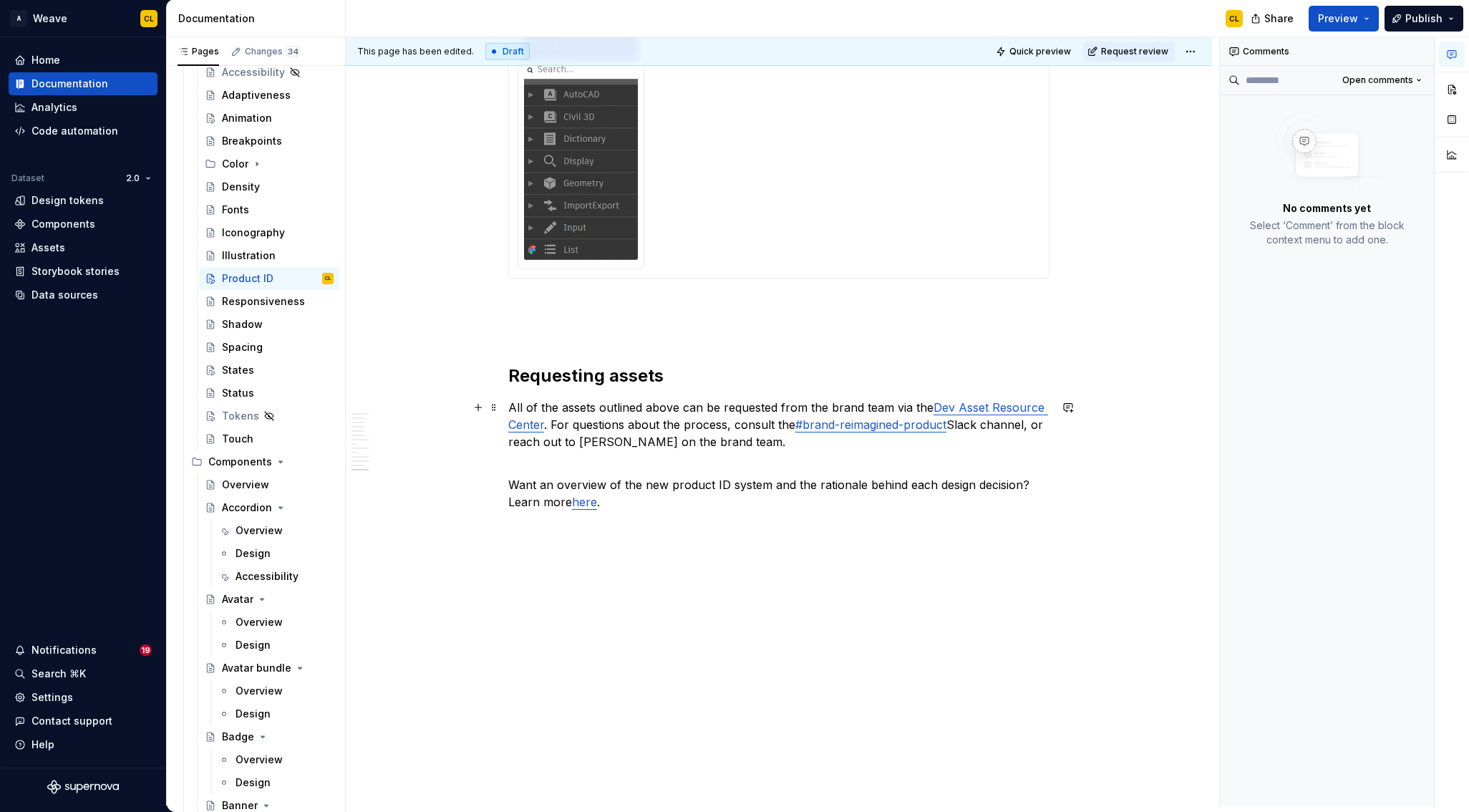
click at [749, 443] on p "All of the assets outlined above can be requested from the brand team via the D…" at bounding box center [778, 423] width 541 height 51
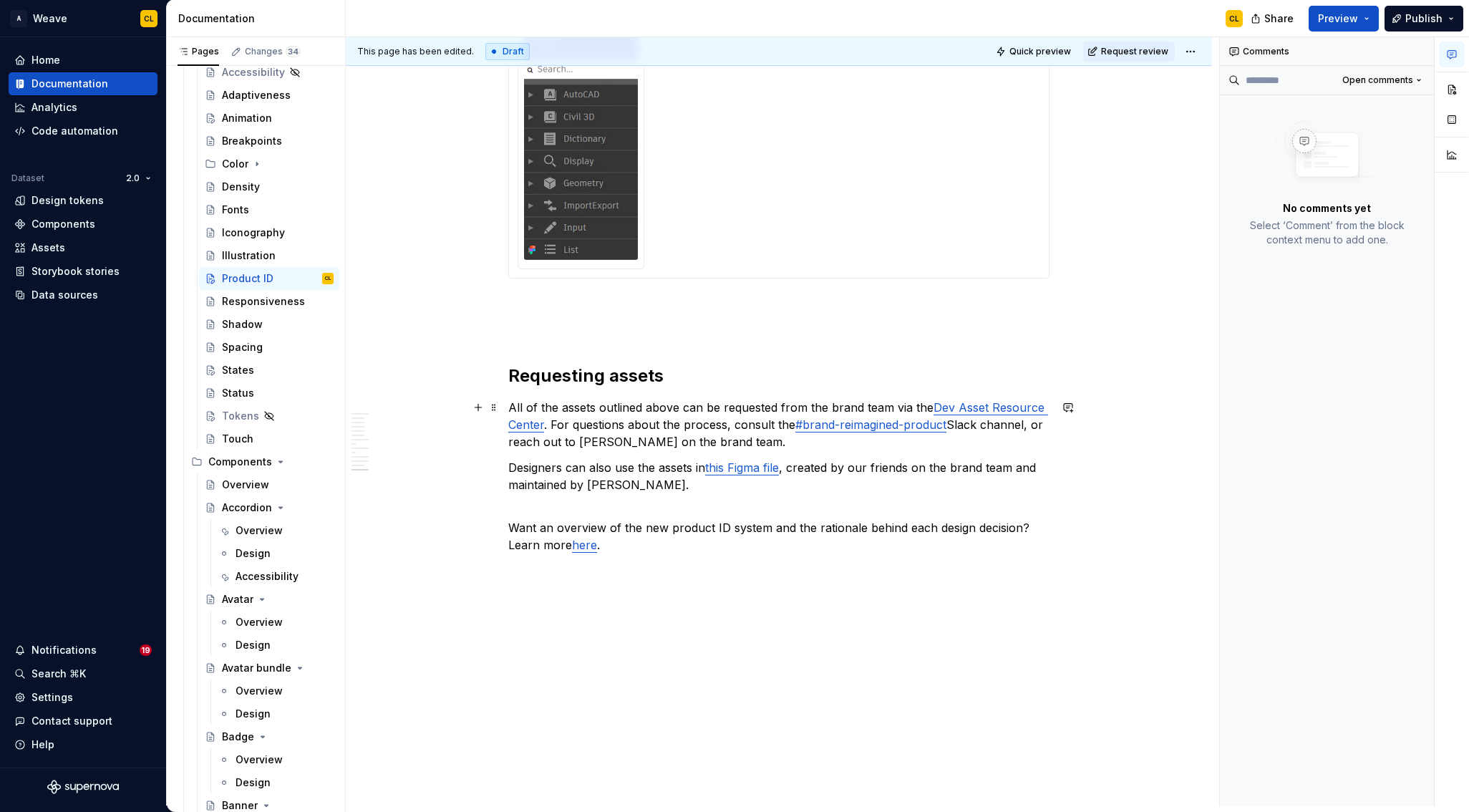
click at [956, 424] on p "All of the assets outlined above can be requested from the brand team via the D…" at bounding box center [778, 423] width 541 height 51
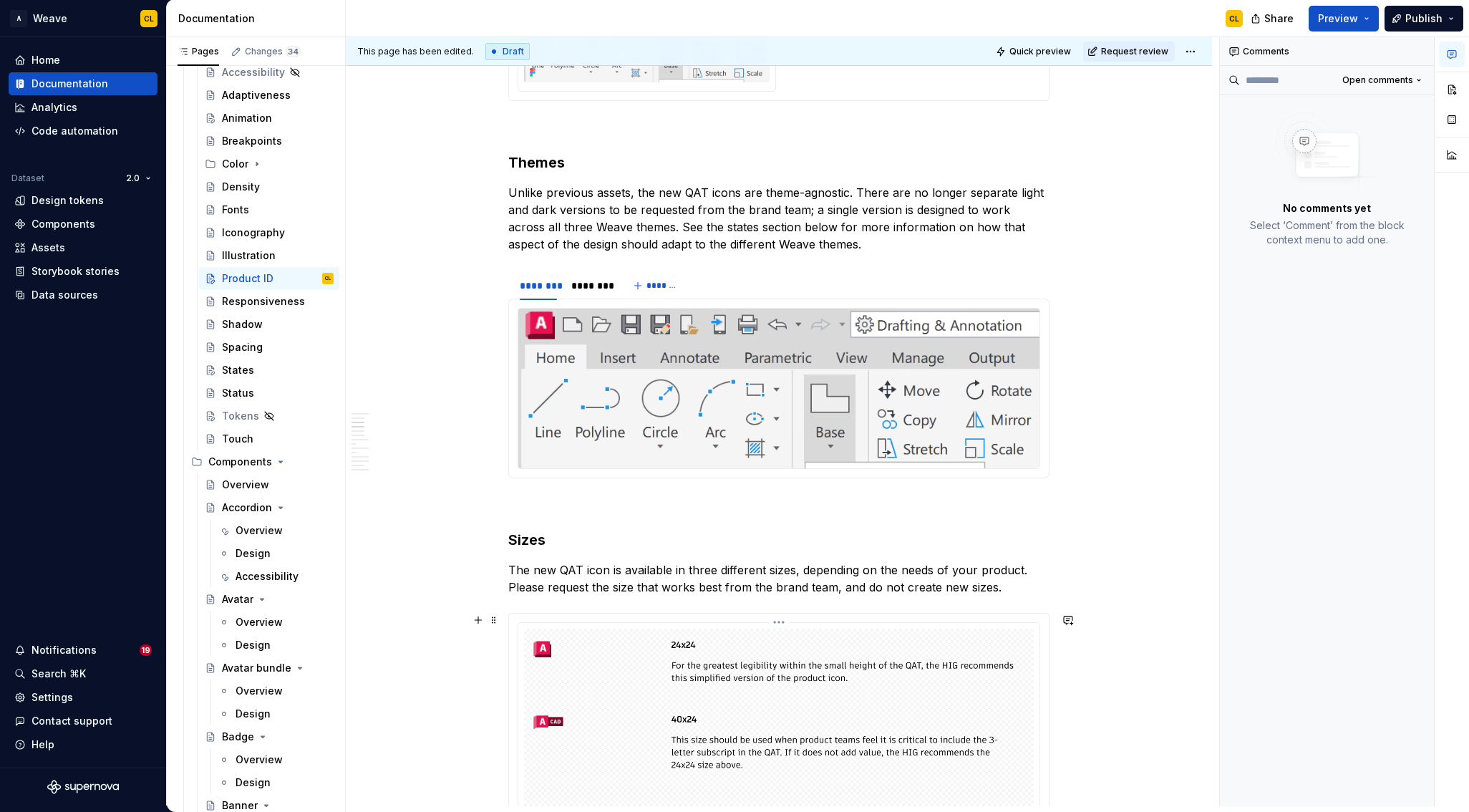
scroll to position [0, 0]
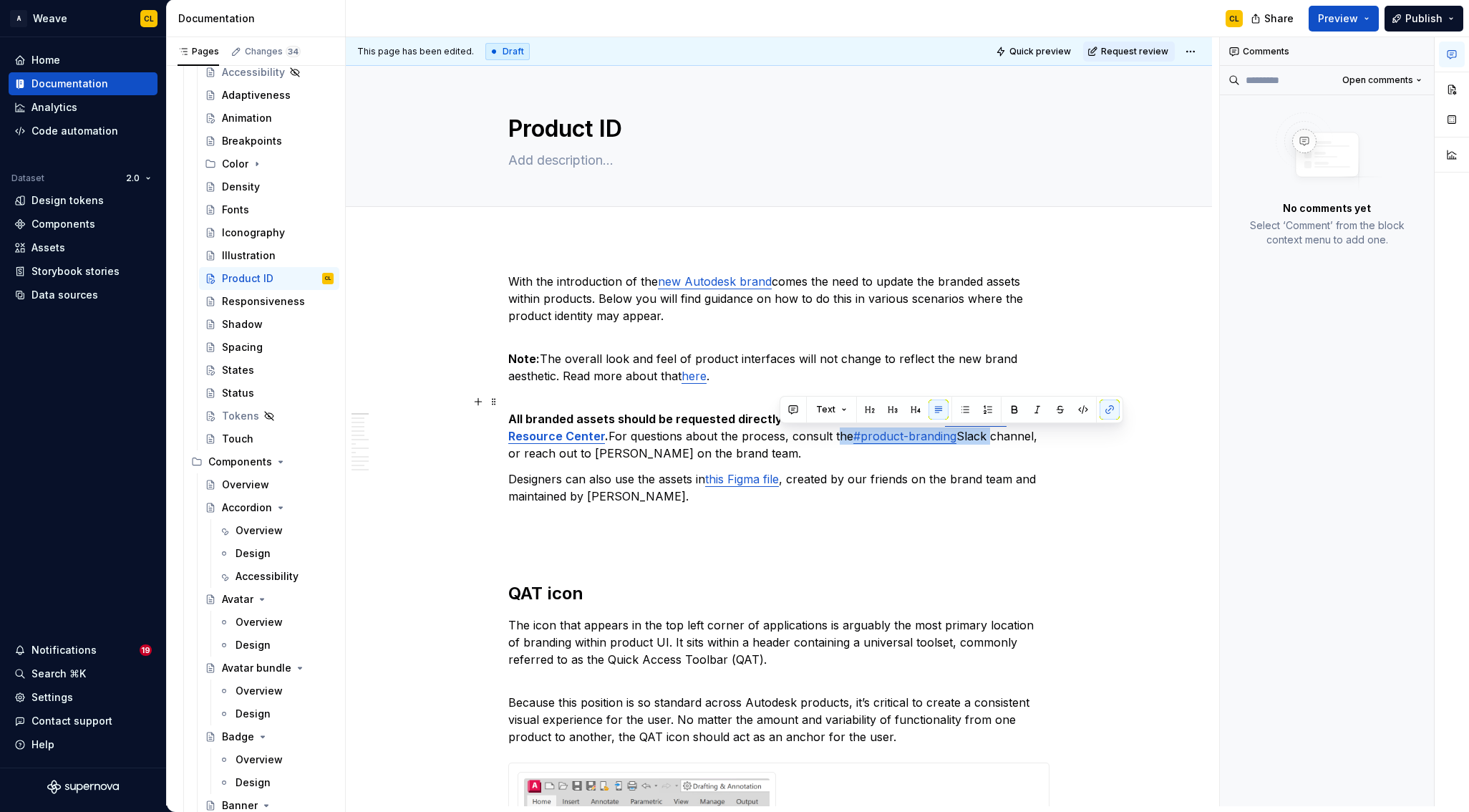
drag, startPoint x: 779, startPoint y: 433, endPoint x: 935, endPoint y: 434, distance: 156.0
click at [935, 434] on p "All branded assets should be requested directly from the brand team via the Dev…" at bounding box center [778, 426] width 541 height 68
copy p "the #product-branding Slack"
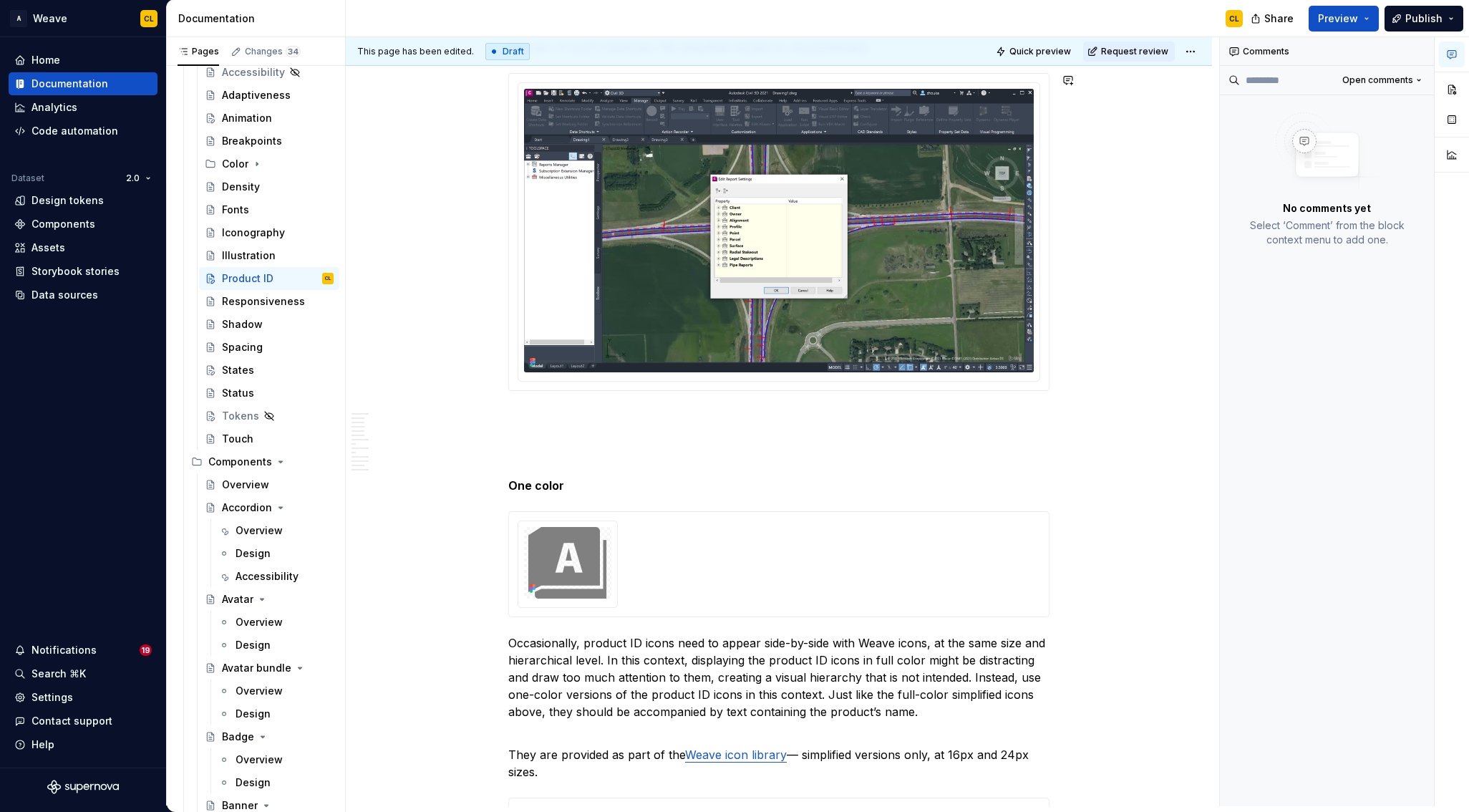
scroll to position [7544, 0]
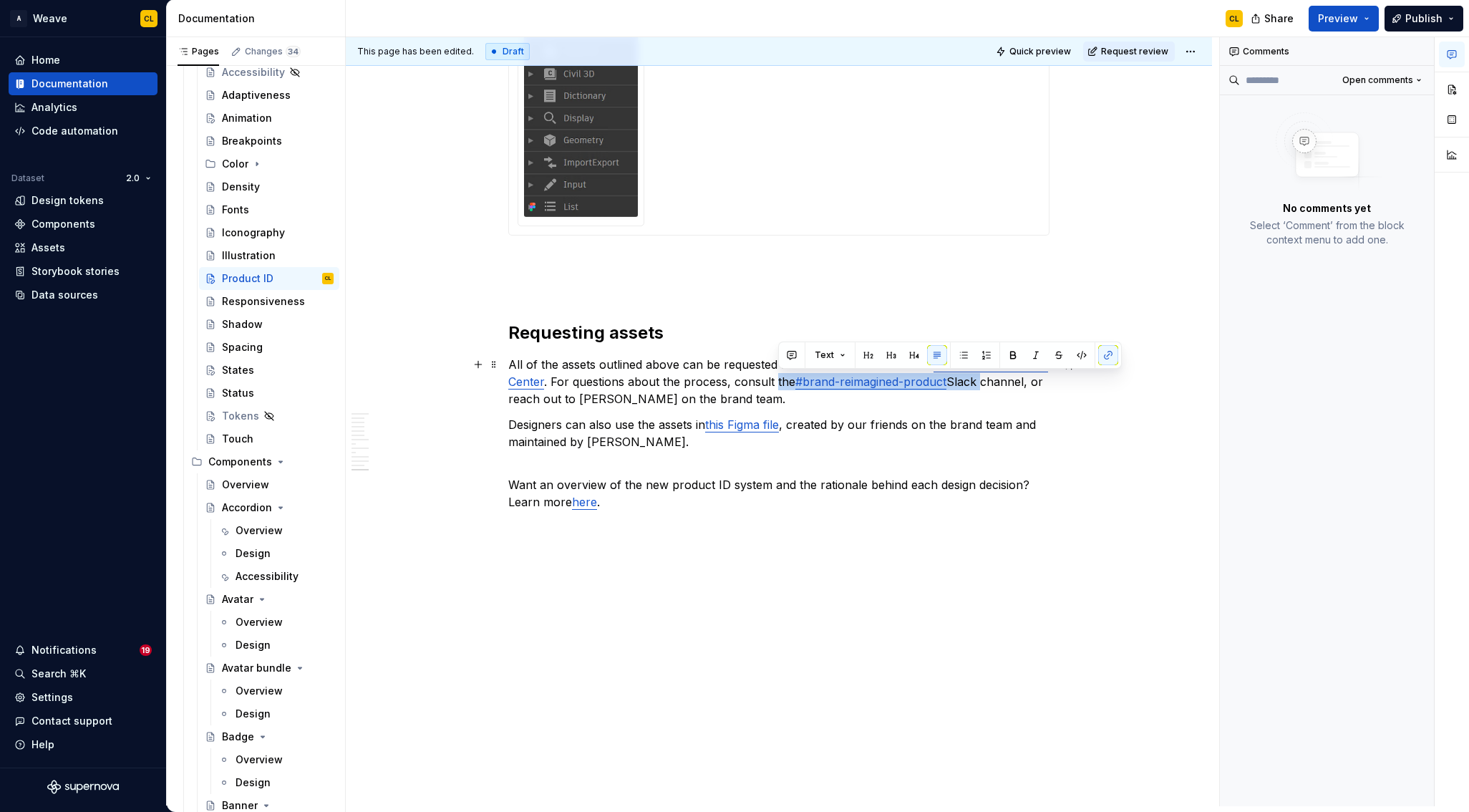
drag, startPoint x: 778, startPoint y: 382, endPoint x: 980, endPoint y: 384, distance: 202.0
click at [980, 384] on p "All of the assets outlined above can be requested from the brand team via the D…" at bounding box center [778, 381] width 541 height 51
click at [899, 381] on p "All of the assets outlined above can be requested from the brand team via the D…" at bounding box center [778, 381] width 541 height 51
click at [841, 379] on link "#product-branding" at bounding box center [847, 381] width 103 height 14
click at [907, 353] on button "button" at bounding box center [916, 352] width 20 height 20
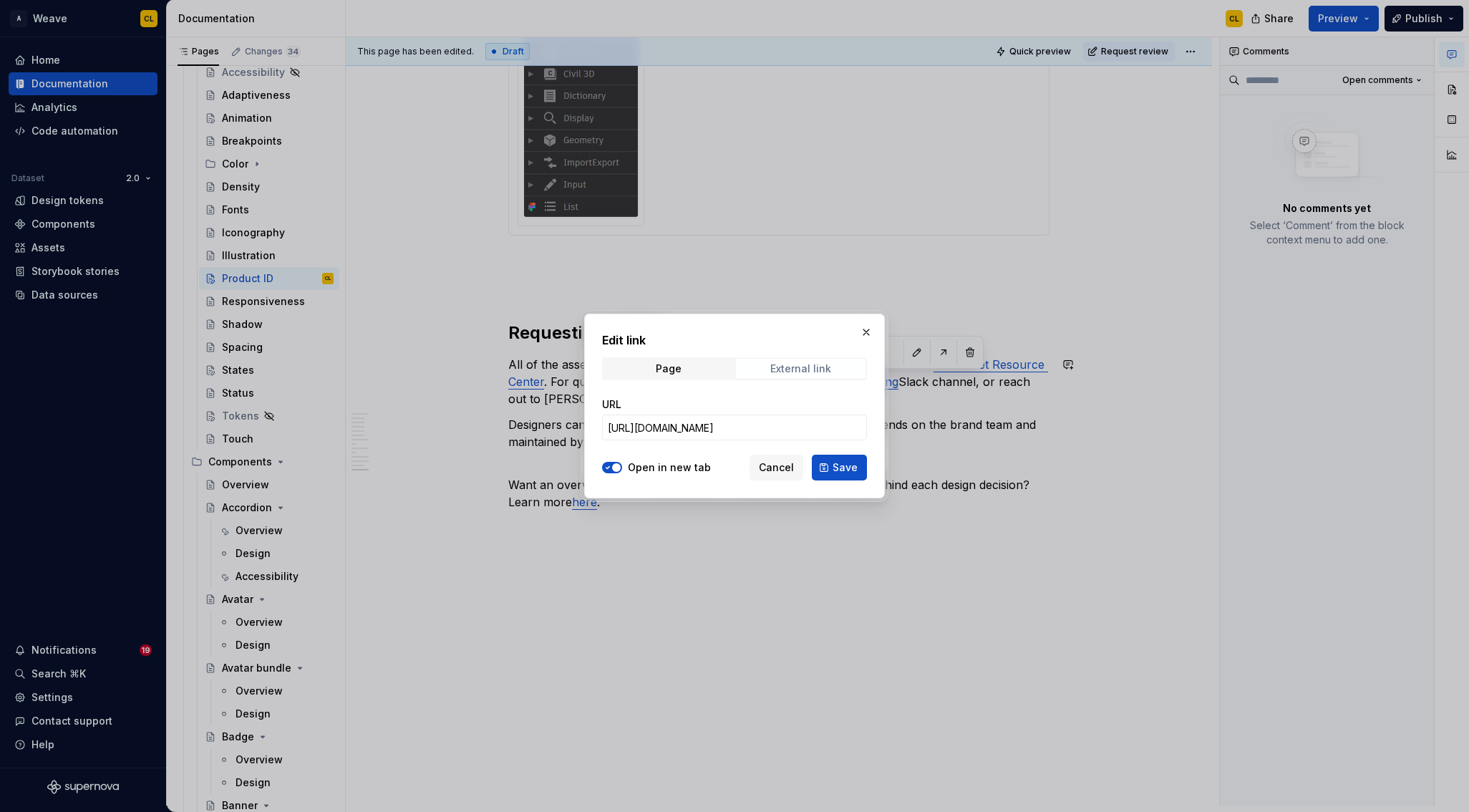
click at [796, 372] on div "External link" at bounding box center [801, 368] width 61 height 12
click at [693, 428] on input "[URL][DOMAIN_NAME]" at bounding box center [734, 427] width 265 height 26
click at [867, 330] on button "button" at bounding box center [866, 332] width 20 height 20
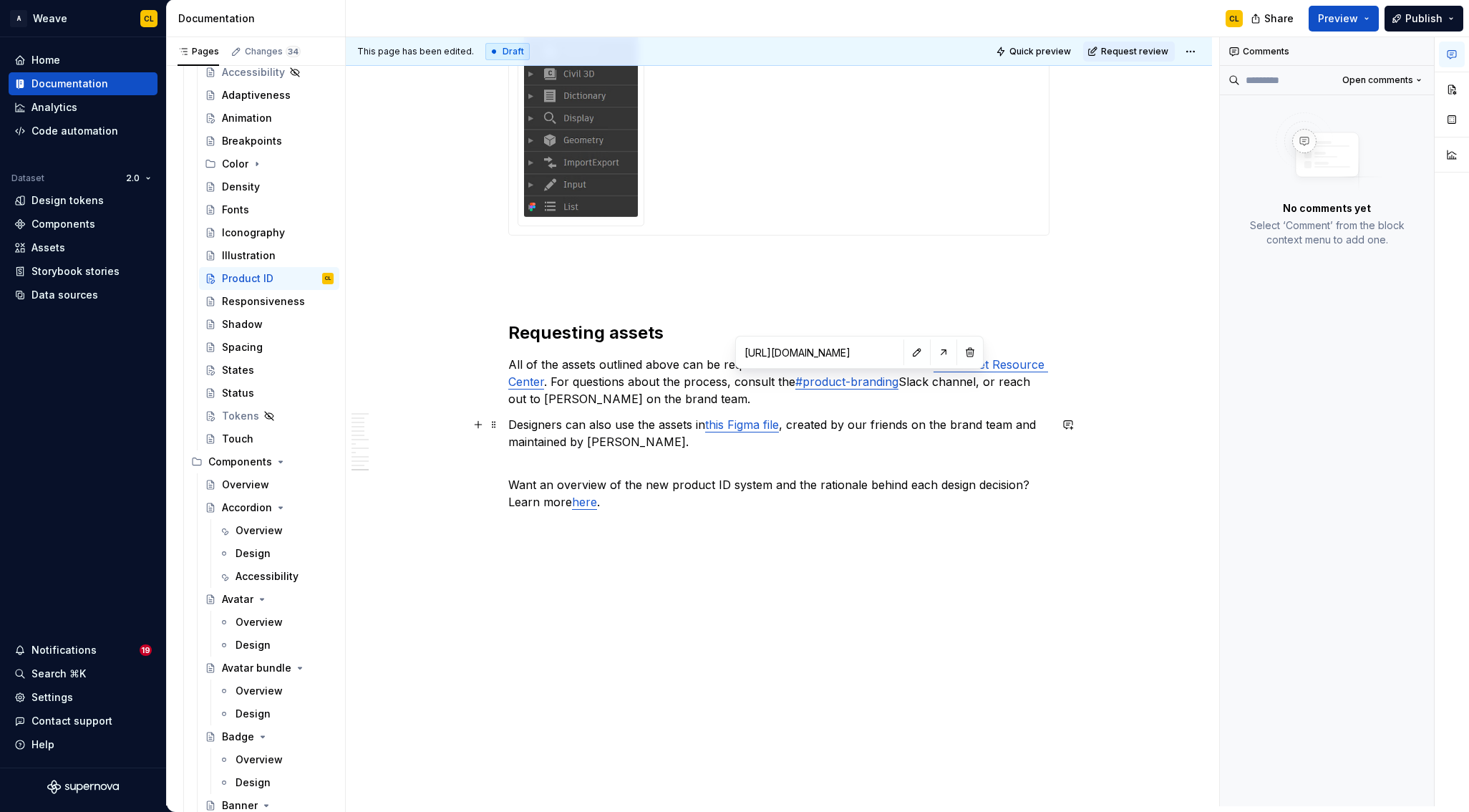
click at [884, 426] on p "Designers can also use the assets in this Figma file , created by our friends o…" at bounding box center [778, 433] width 541 height 35
click at [565, 437] on p "Designers can also use the assets in this Figma file , created by our friends o…" at bounding box center [778, 433] width 541 height 35
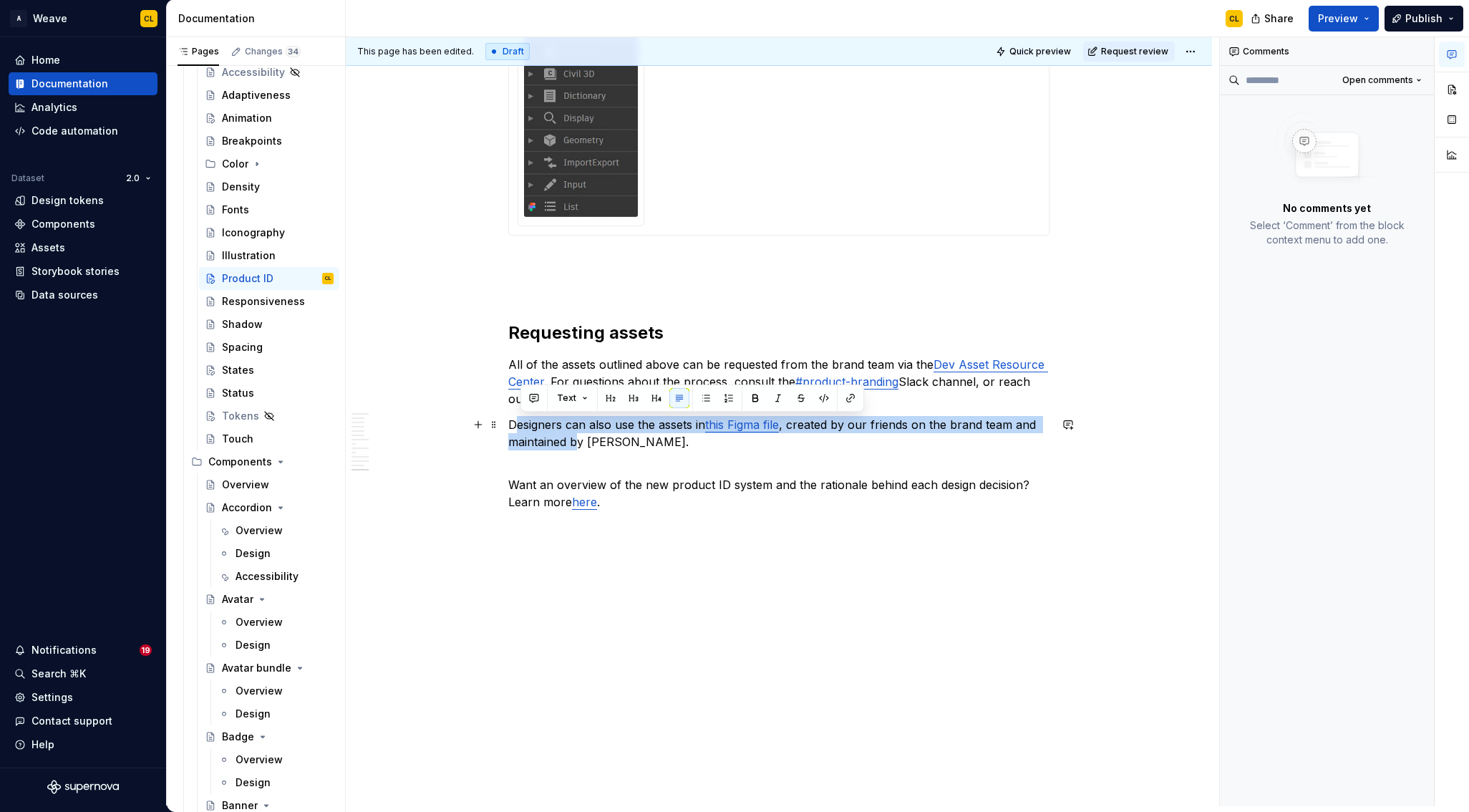
drag, startPoint x: 522, startPoint y: 426, endPoint x: 585, endPoint y: 437, distance: 64.0
click at [585, 437] on p "Designers can also use the assets in this Figma file , created by our friends o…" at bounding box center [778, 433] width 541 height 35
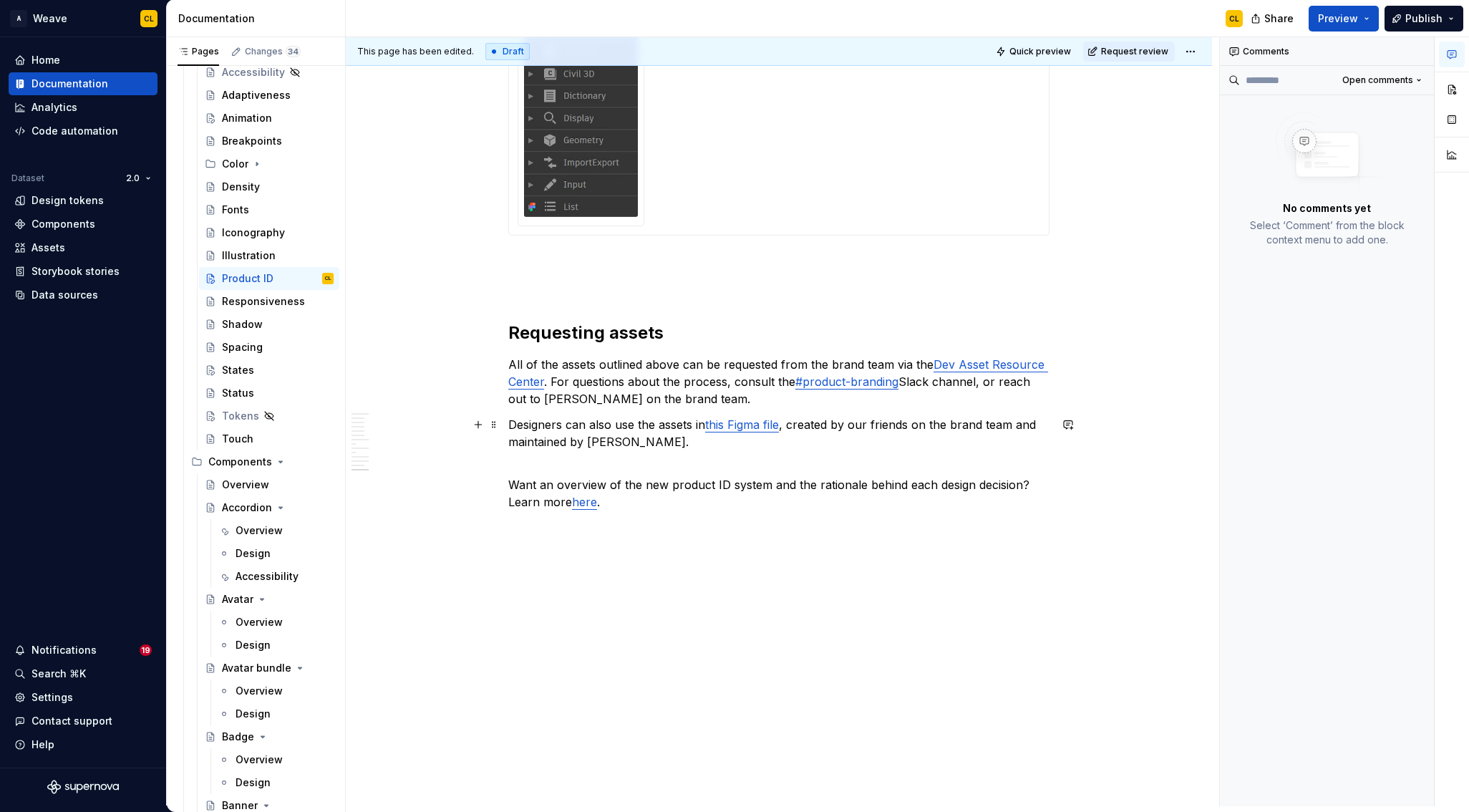
click at [639, 443] on p "Designers can also use the assets in this Figma file , created by our friends o…" at bounding box center [778, 433] width 541 height 35
drag, startPoint x: 837, startPoint y: 427, endPoint x: 987, endPoint y: 417, distance: 150.3
click at [948, 418] on p "Designers can also use the assets in this Figma file , created by our friends o…" at bounding box center [778, 433] width 541 height 35
click at [987, 417] on p "Designers can also use the assets in this Figma file , created by our friends o…" at bounding box center [778, 433] width 541 height 35
click at [1057, 52] on span "Quick preview" at bounding box center [1040, 51] width 62 height 12
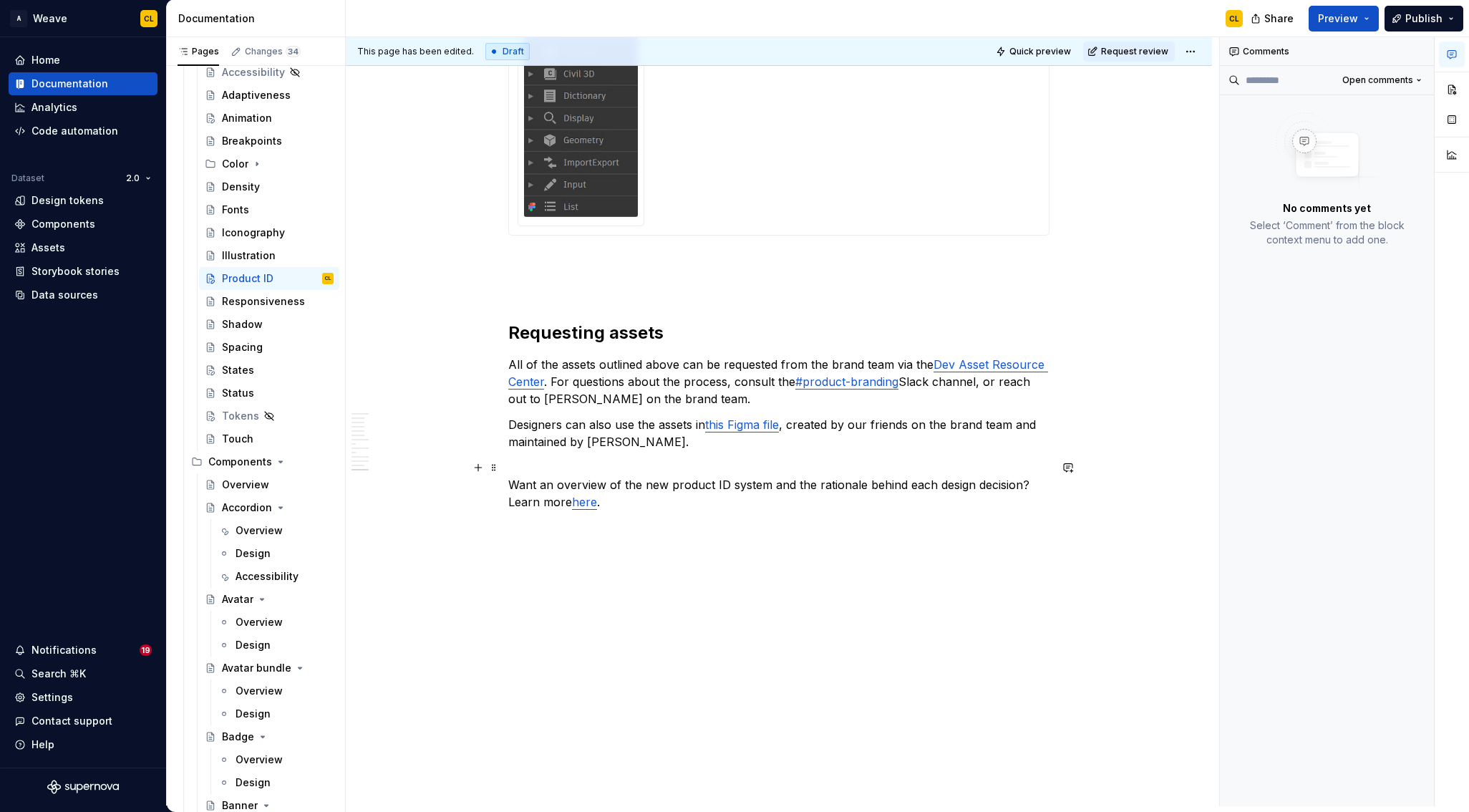
type textarea "*"
click at [1195, 53] on html "A Weave CL Home Documentation Analytics Code automation Dataset 2.0 Design toke…" at bounding box center [734, 406] width 1469 height 812
click at [1217, 102] on div "Open preview" at bounding box center [1261, 102] width 93 height 14
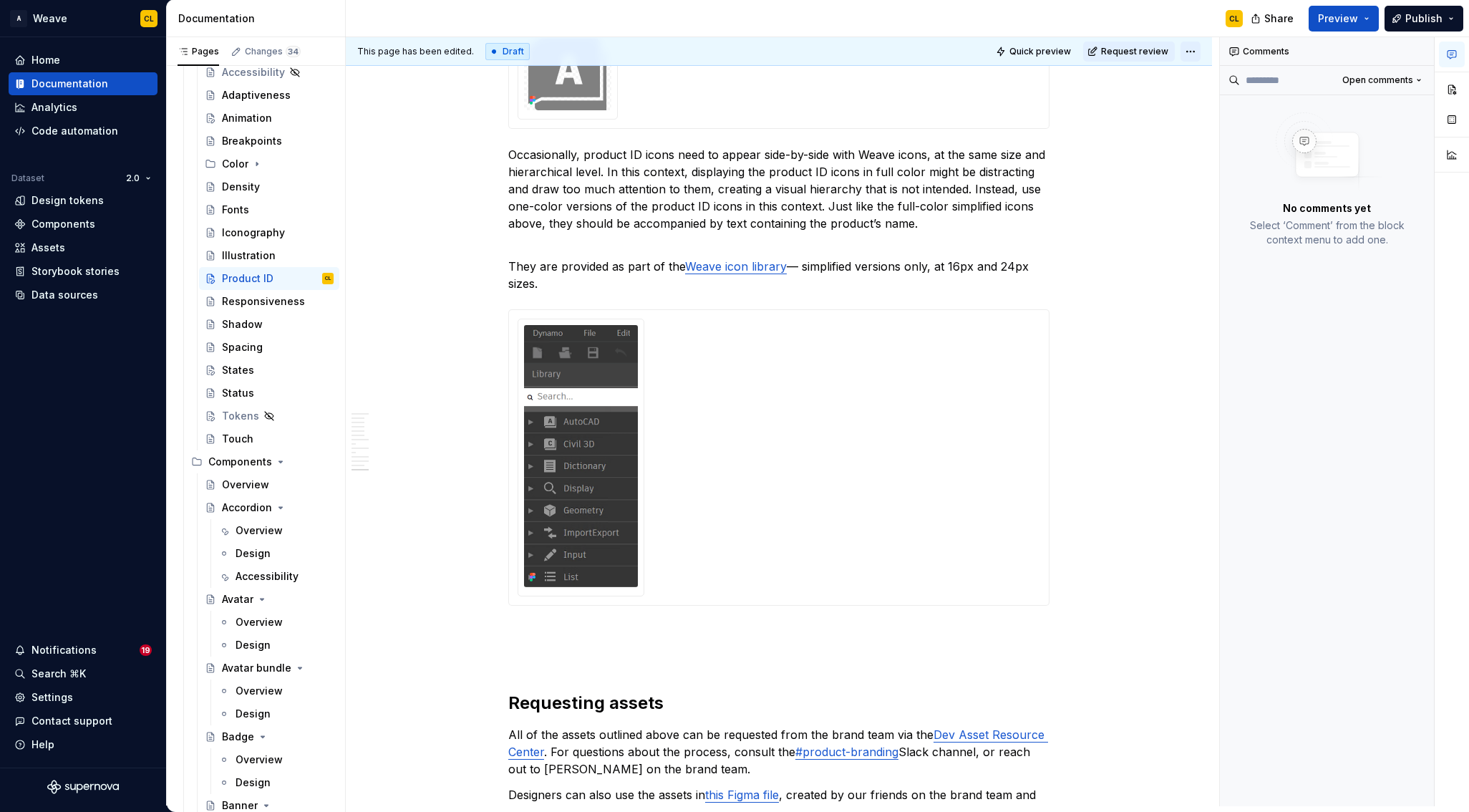
click at [1195, 50] on html "A Weave CL Home Documentation Analytics Code automation Dataset 2.0 Design toke…" at bounding box center [734, 406] width 1469 height 812
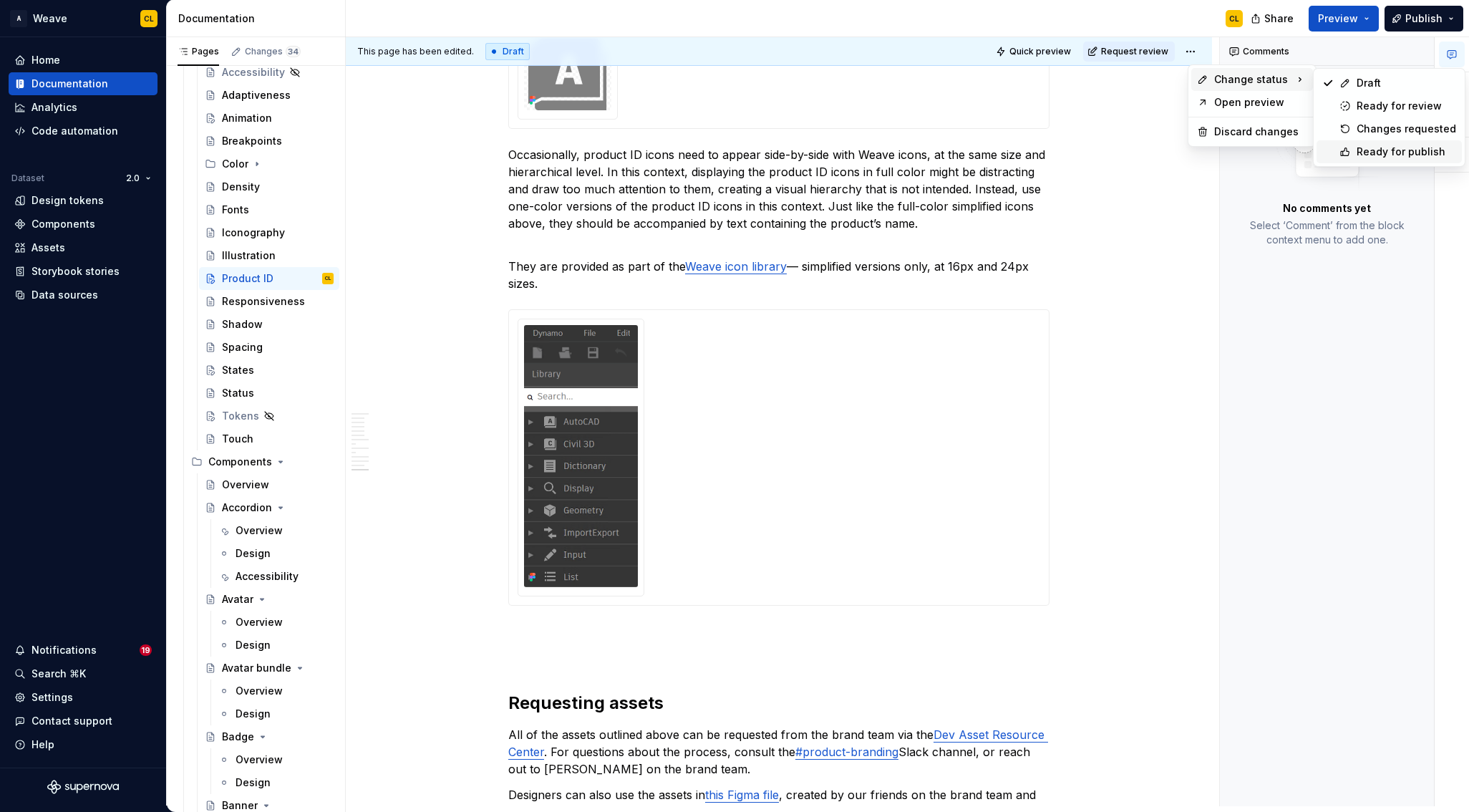
click at [1378, 149] on div "Ready for publish" at bounding box center [1405, 151] width 99 height 14
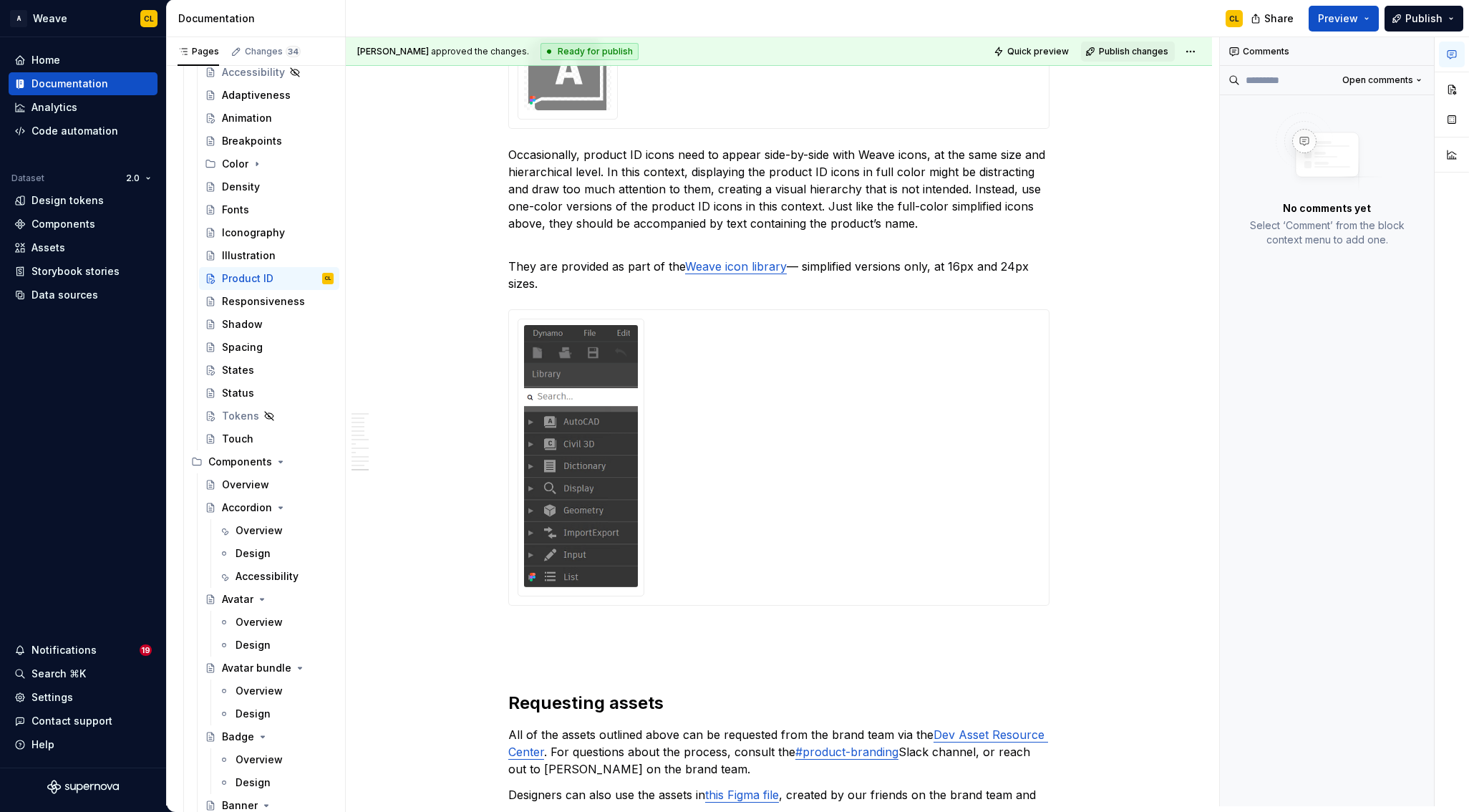
scroll to position [6805, 0]
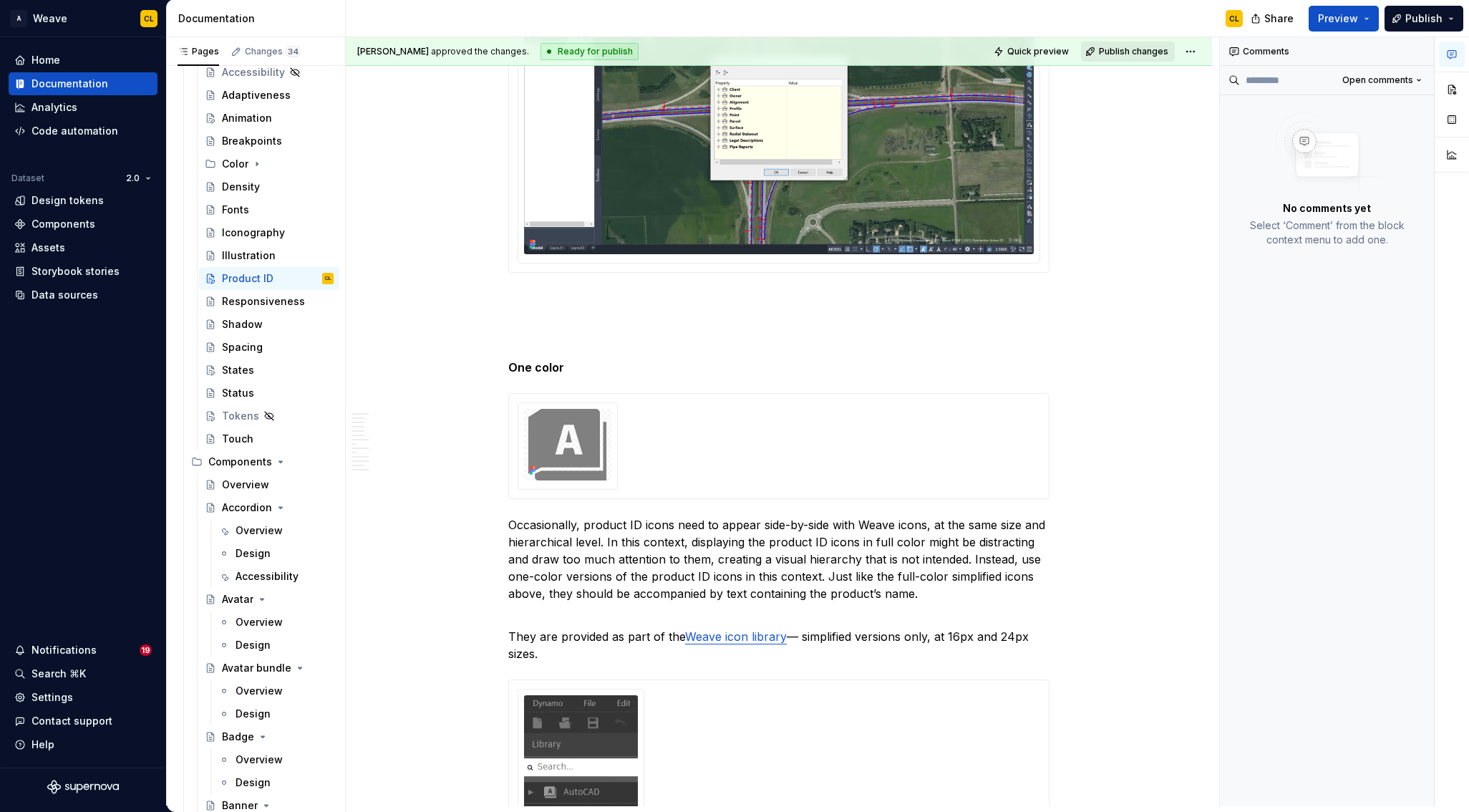
click at [1139, 48] on span "Publish changes" at bounding box center [1133, 51] width 69 height 12
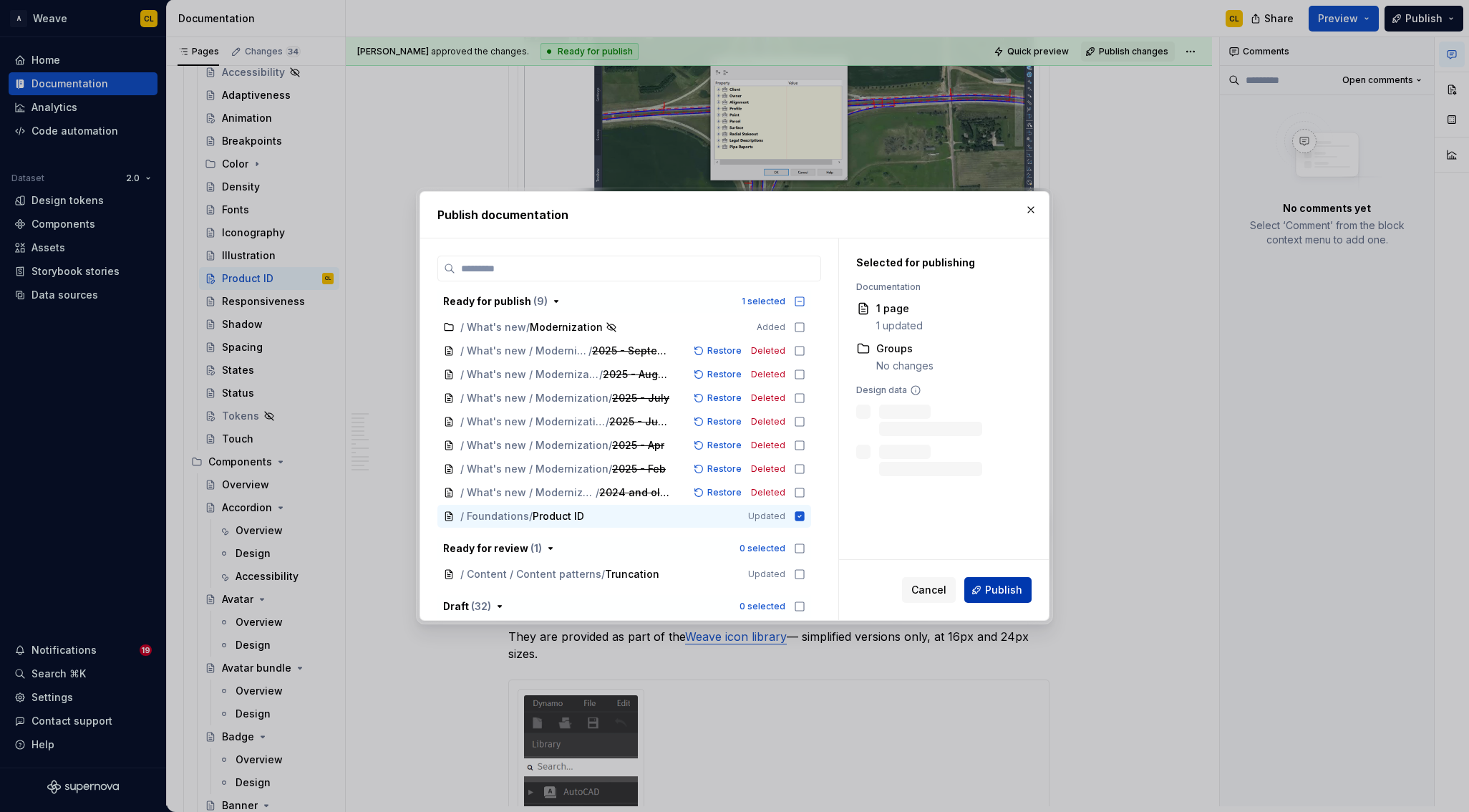
click at [1007, 588] on span "Publish" at bounding box center [1003, 589] width 38 height 14
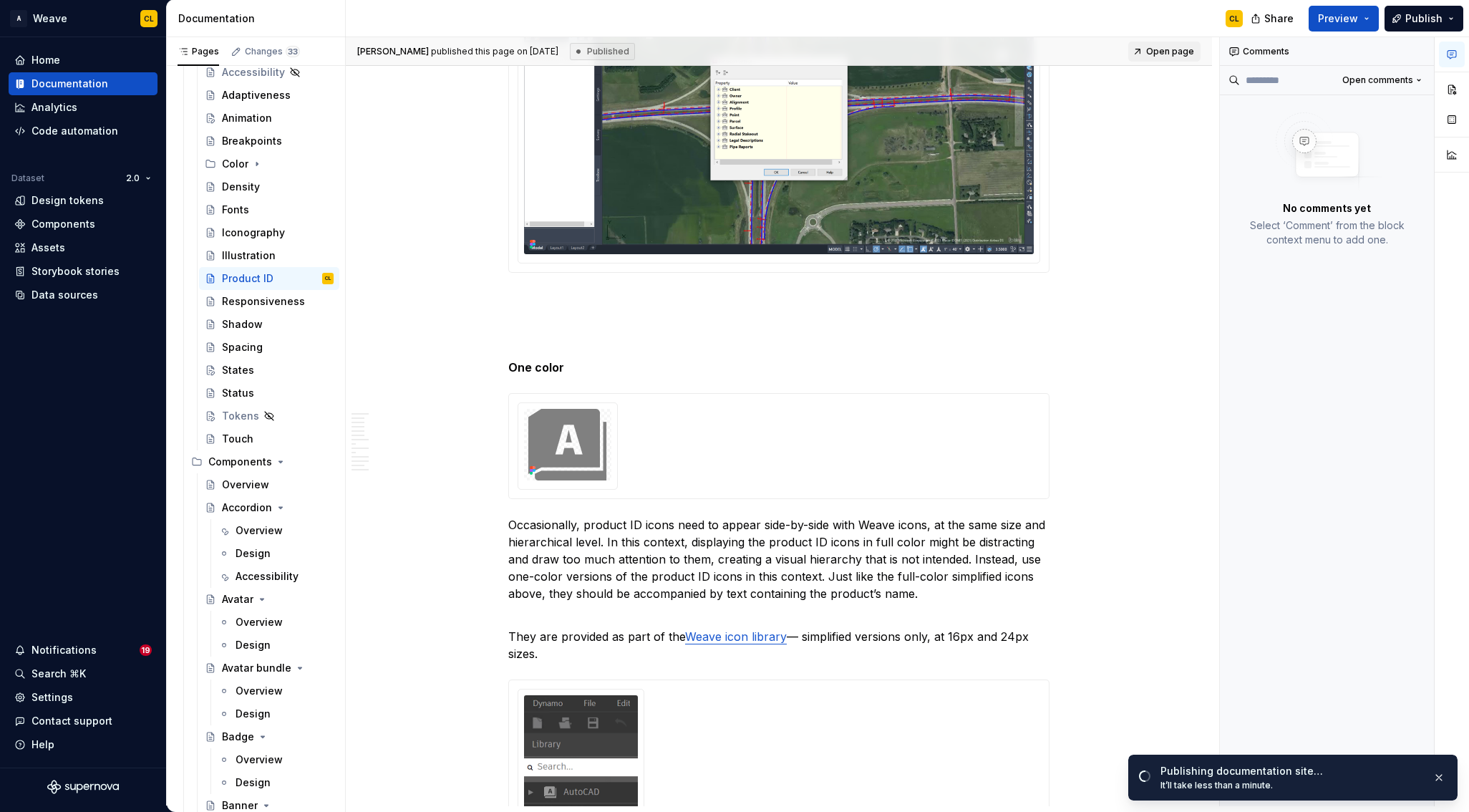
type textarea "*"
